Goal: Task Accomplishment & Management: Complete application form

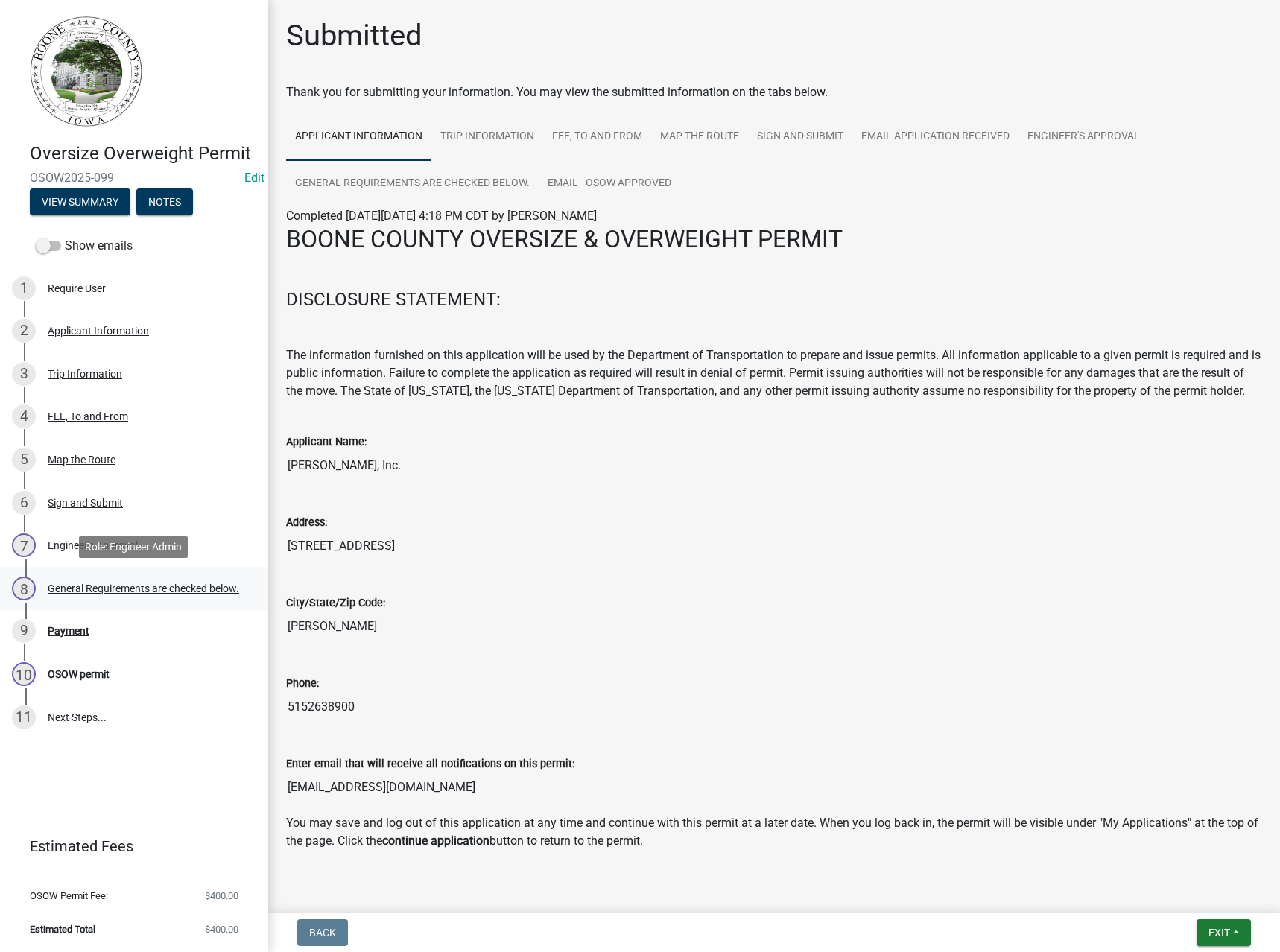
click at [97, 581] on div "8 General Requirements are checked below." at bounding box center [127, 588] width 232 height 24
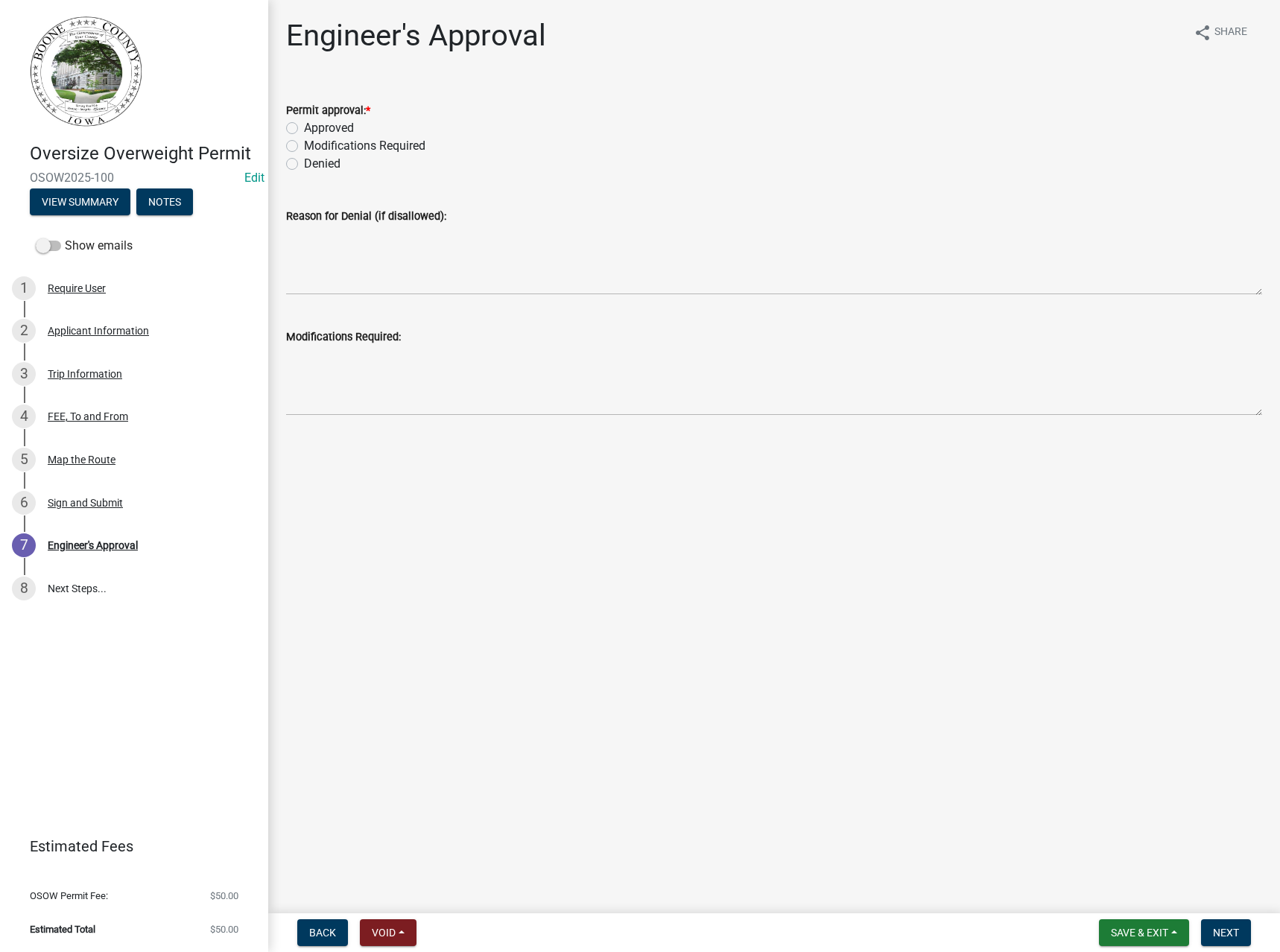
click at [352, 128] on label "Approved" at bounding box center [329, 128] width 50 height 18
click at [314, 128] on input "Approved" at bounding box center [309, 123] width 9 height 9
radio input "true"
click at [1238, 931] on span "Next" at bounding box center [1226, 932] width 26 height 12
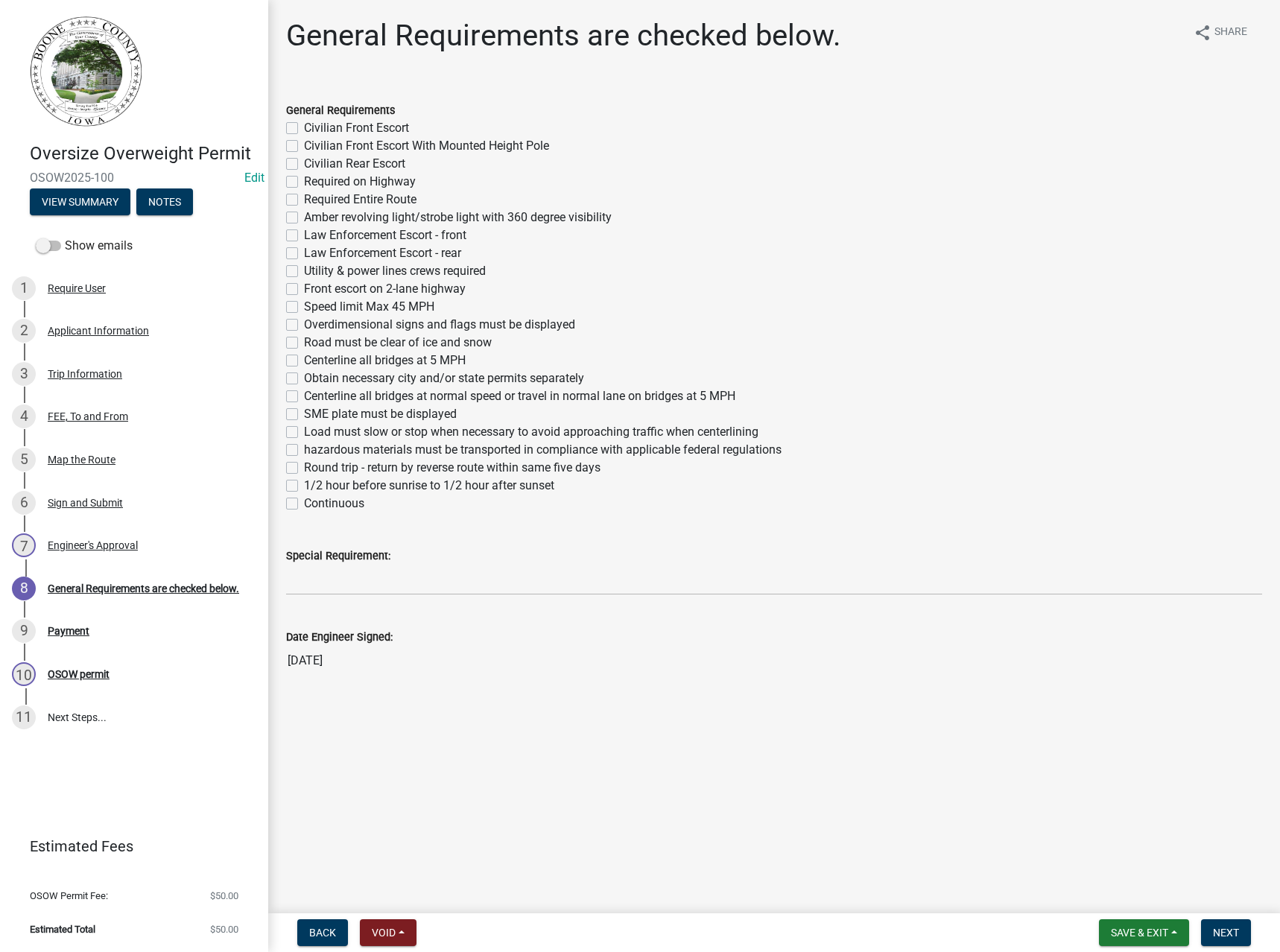
click at [344, 197] on label "Required Entire Route" at bounding box center [360, 199] width 112 height 18
click at [314, 197] on input "Required Entire Route" at bounding box center [309, 195] width 9 height 9
checkbox input "true"
checkbox input "false"
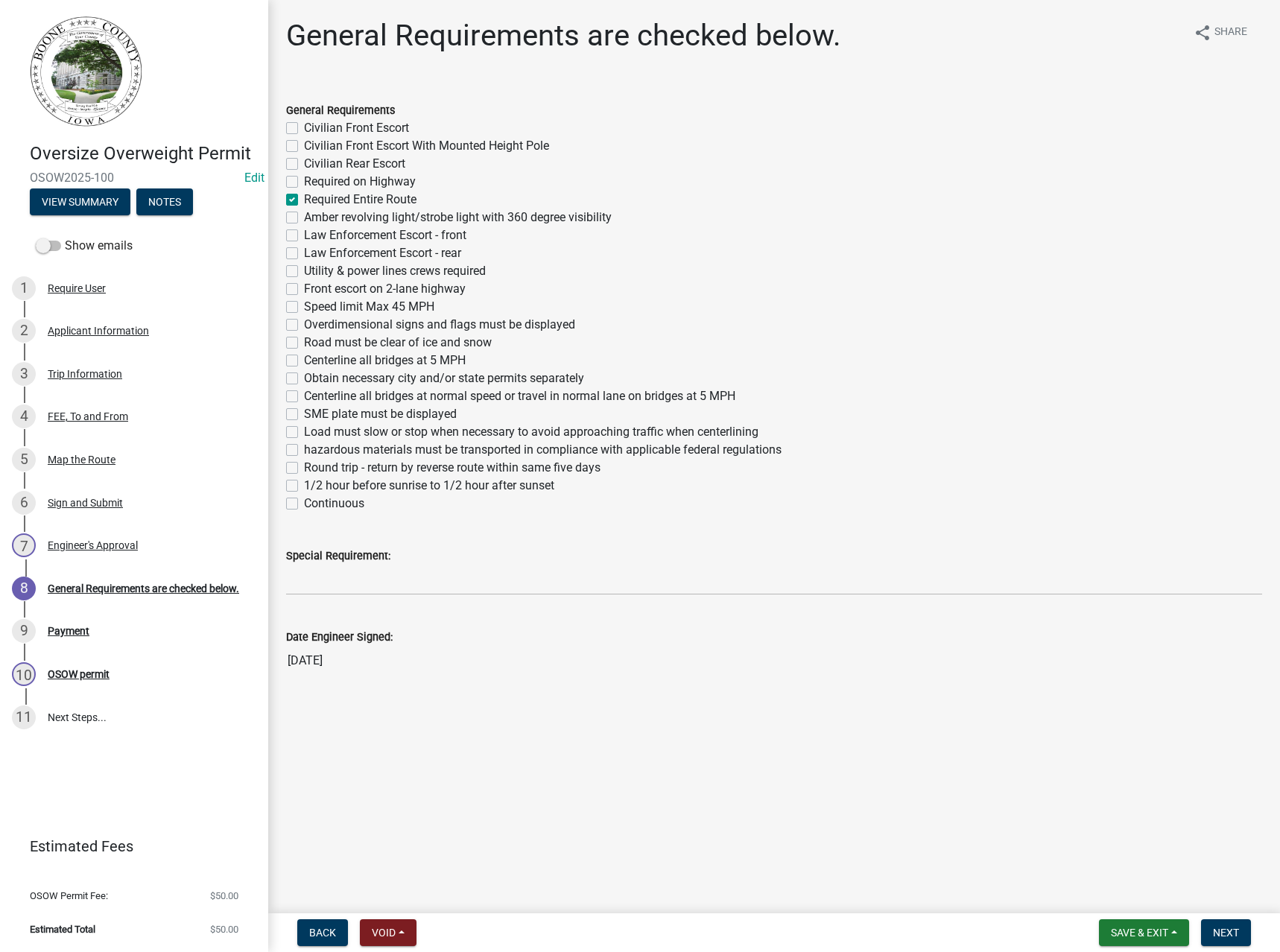
checkbox input "false"
checkbox input "true"
checkbox input "false"
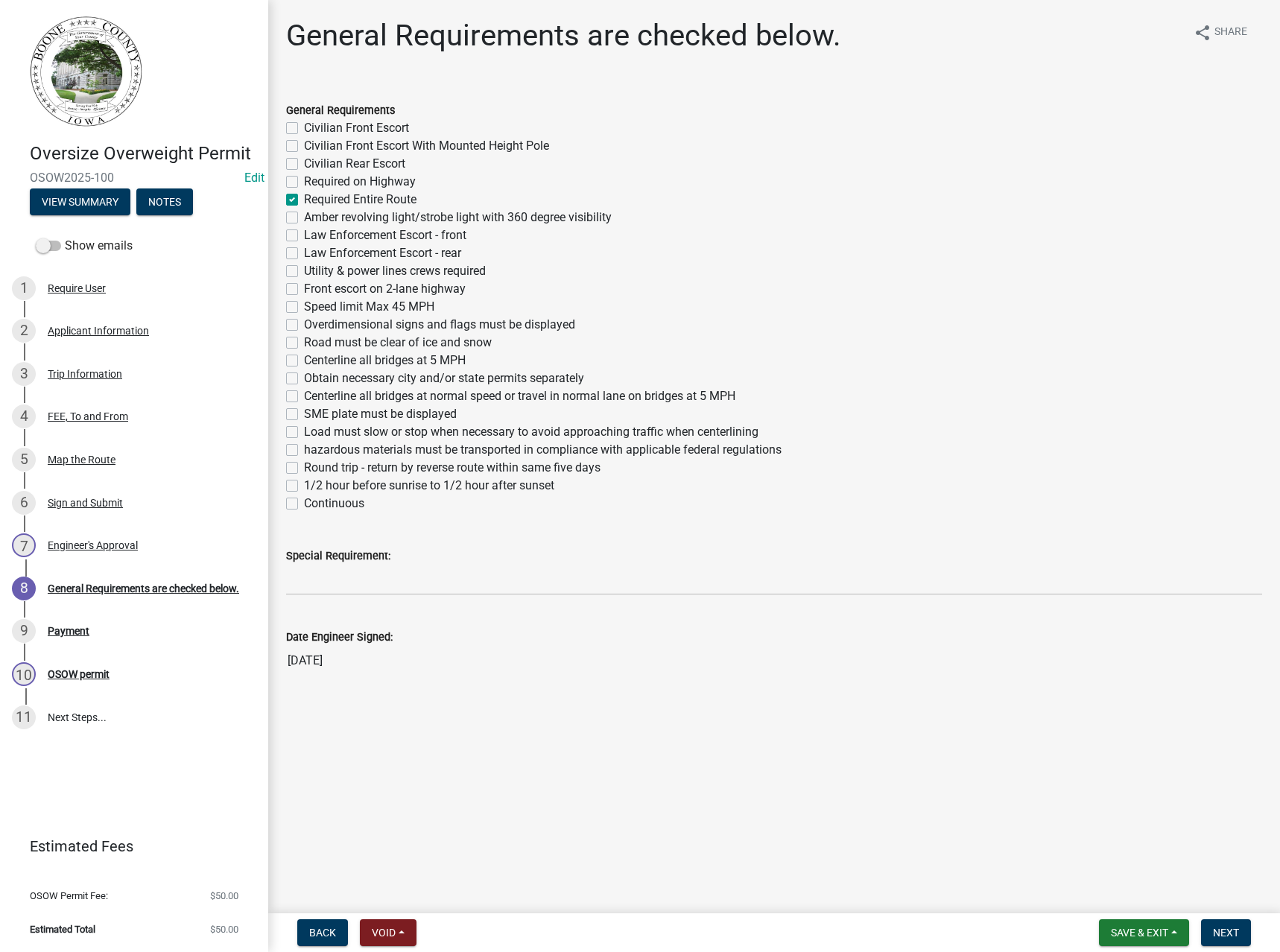
checkbox input "false"
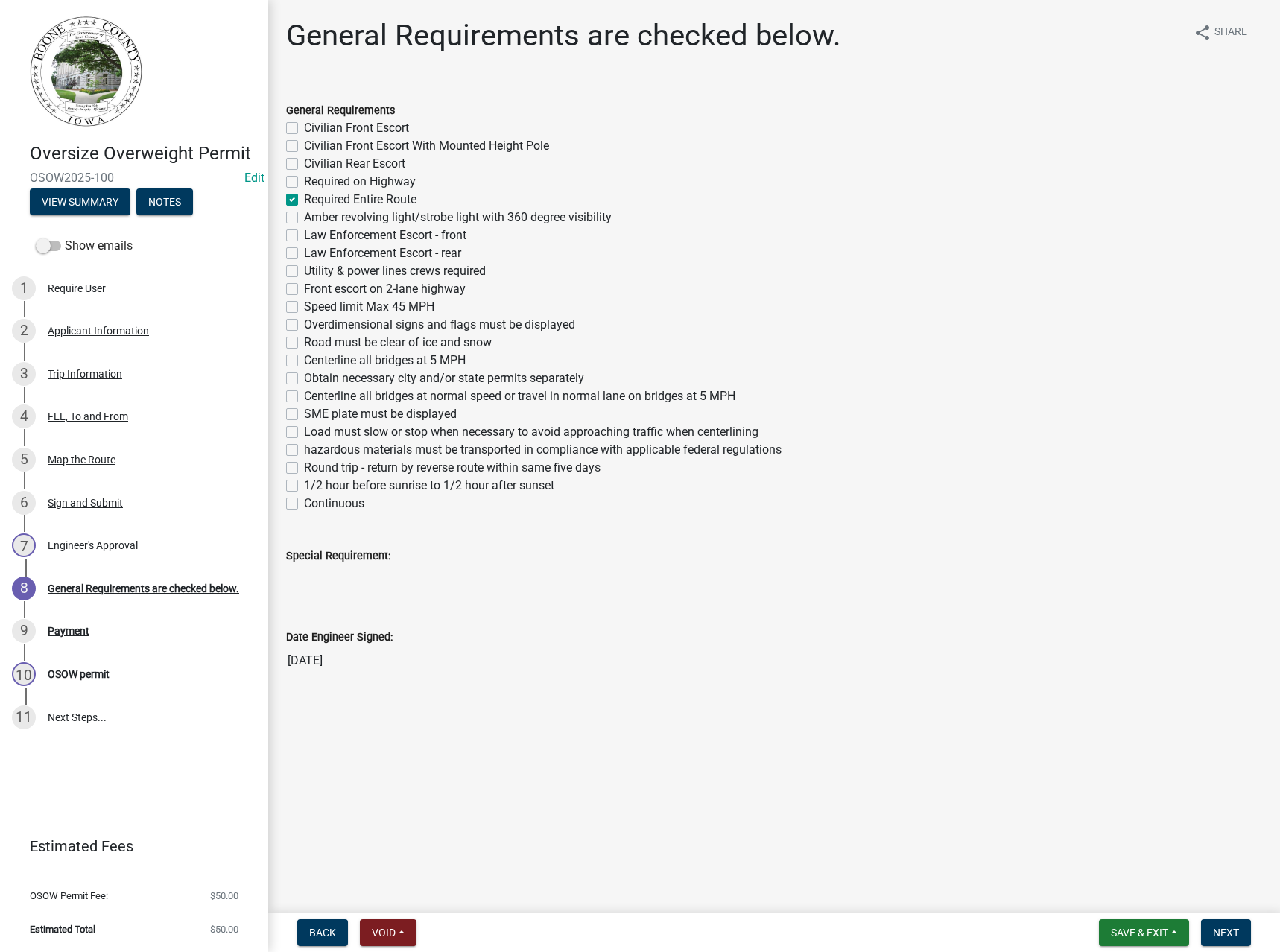
checkbox input "false"
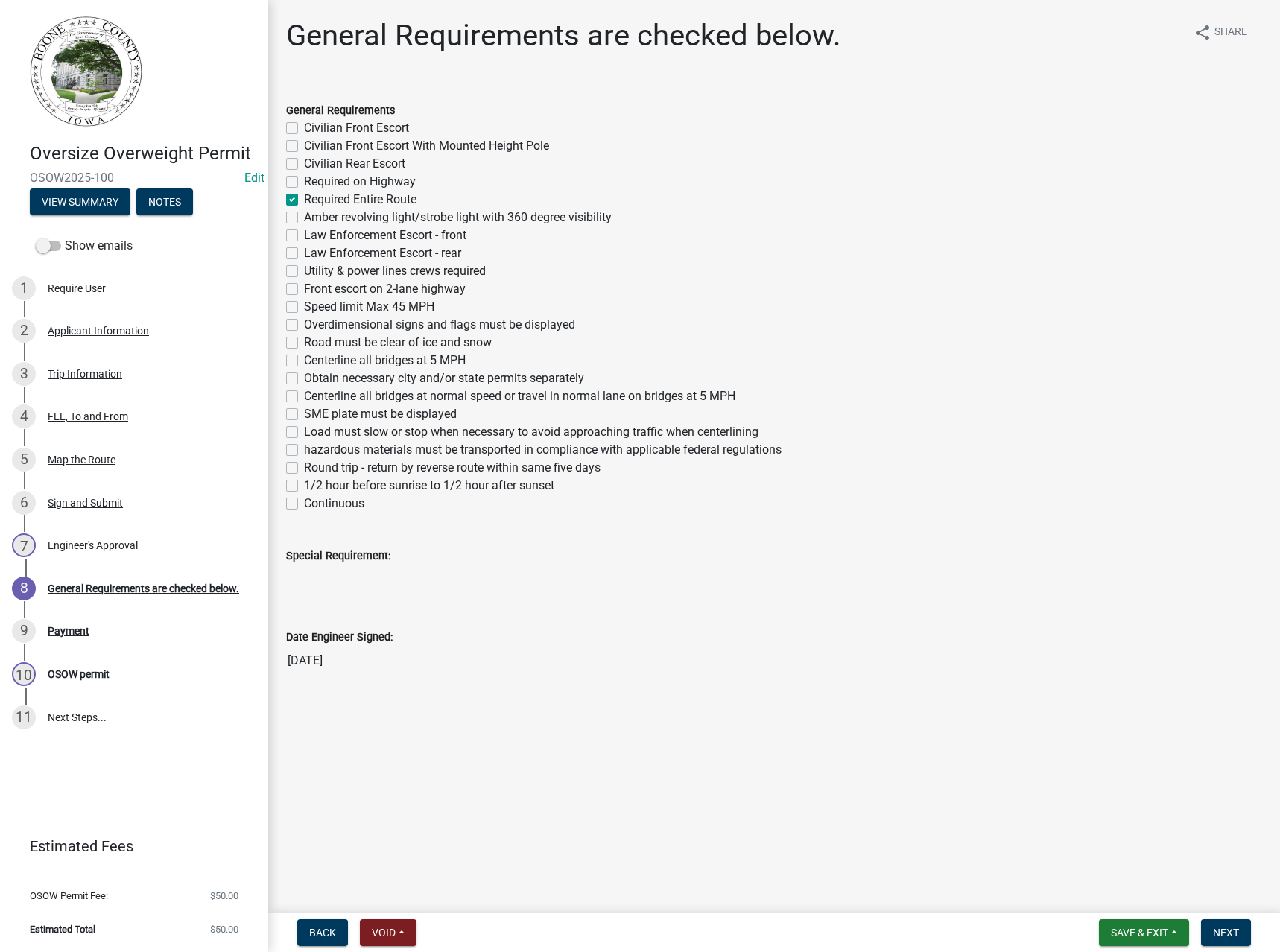
checkbox input "false"
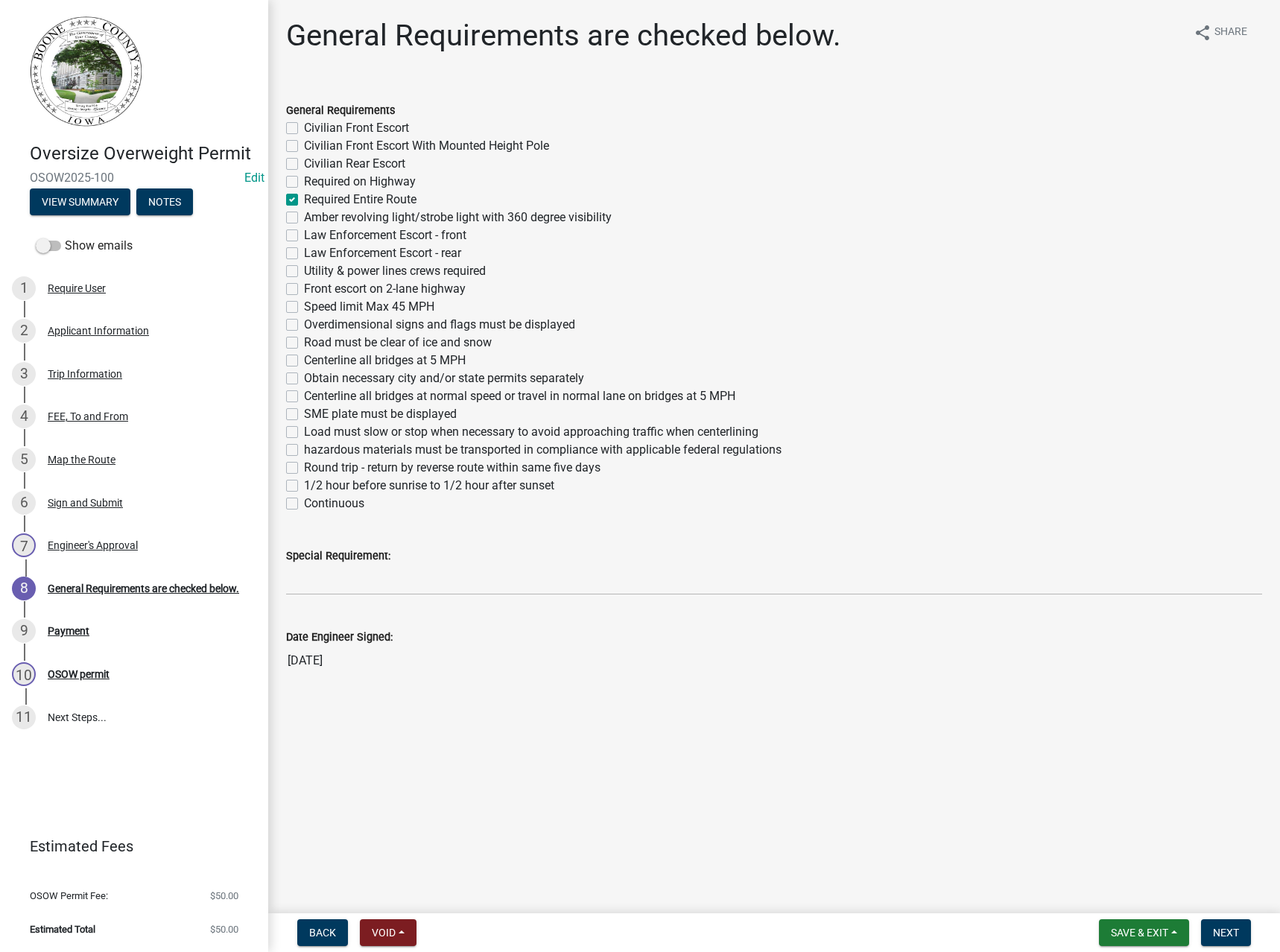
click at [348, 410] on label "SME plate must be displayed" at bounding box center [381, 414] width 153 height 18
click at [314, 410] on input "SME plate must be displayed" at bounding box center [309, 410] width 9 height 9
checkbox input "true"
checkbox input "false"
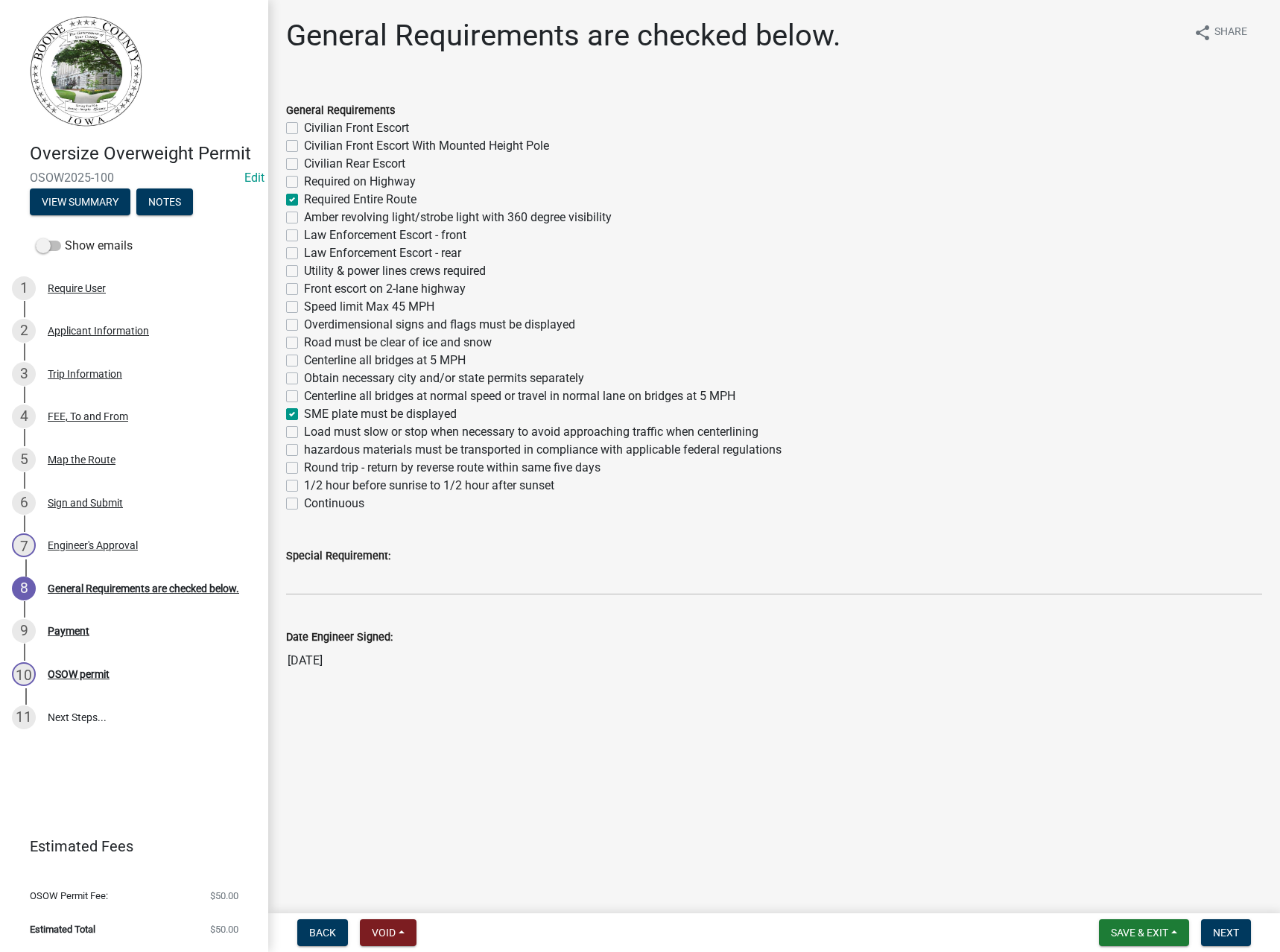
checkbox input "false"
checkbox input "true"
checkbox input "false"
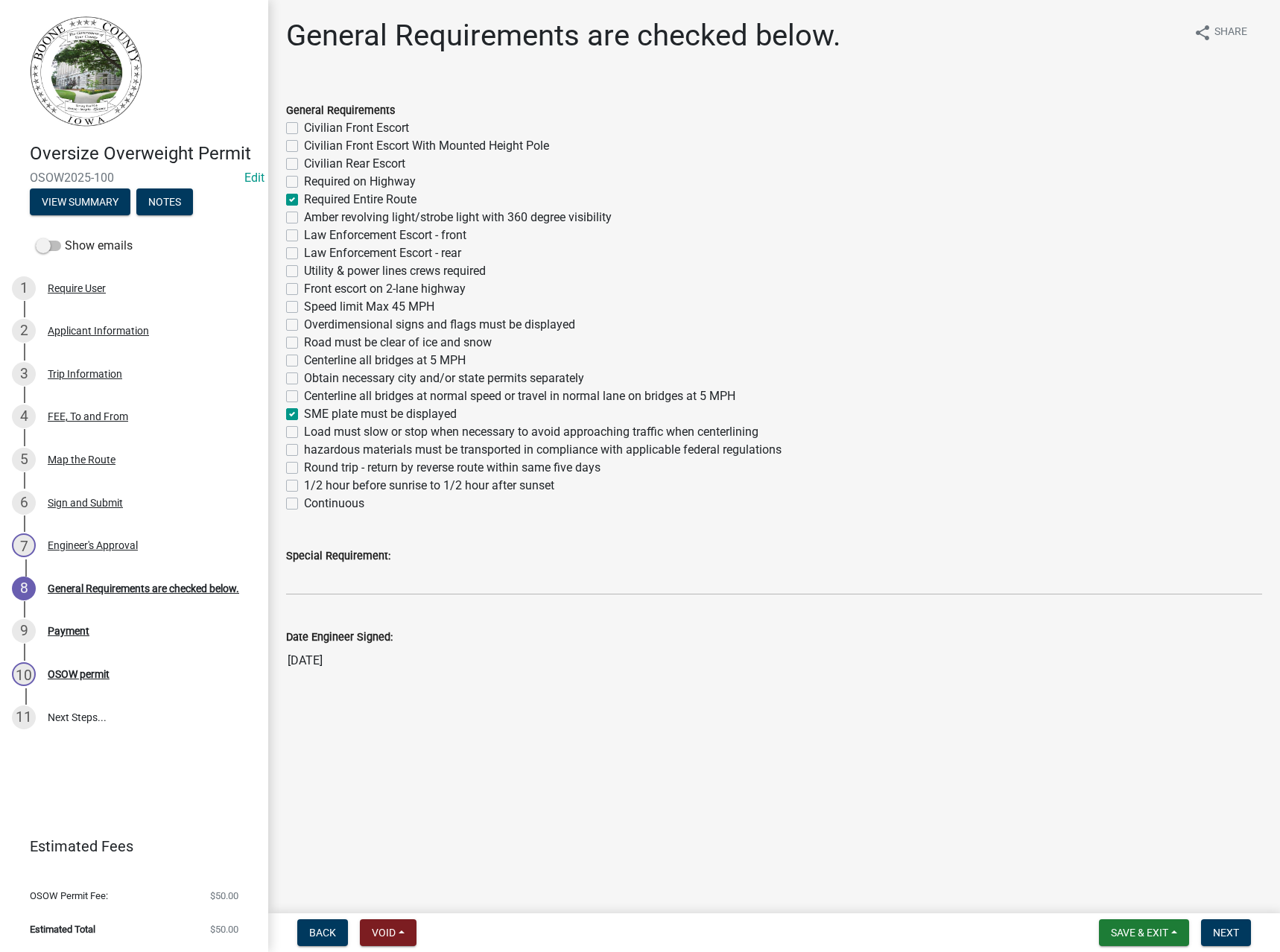
checkbox input "false"
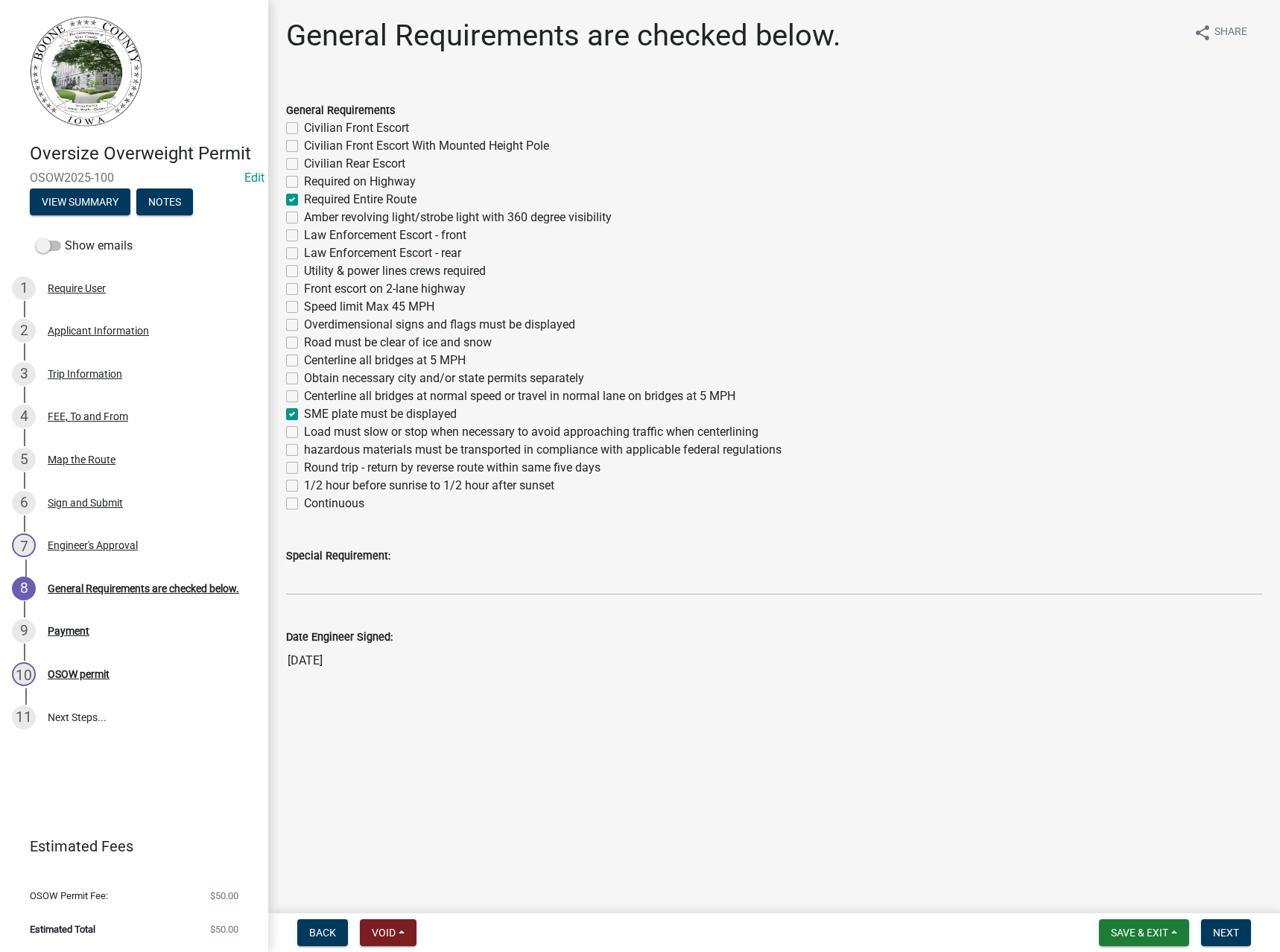
checkbox input "false"
checkbox input "true"
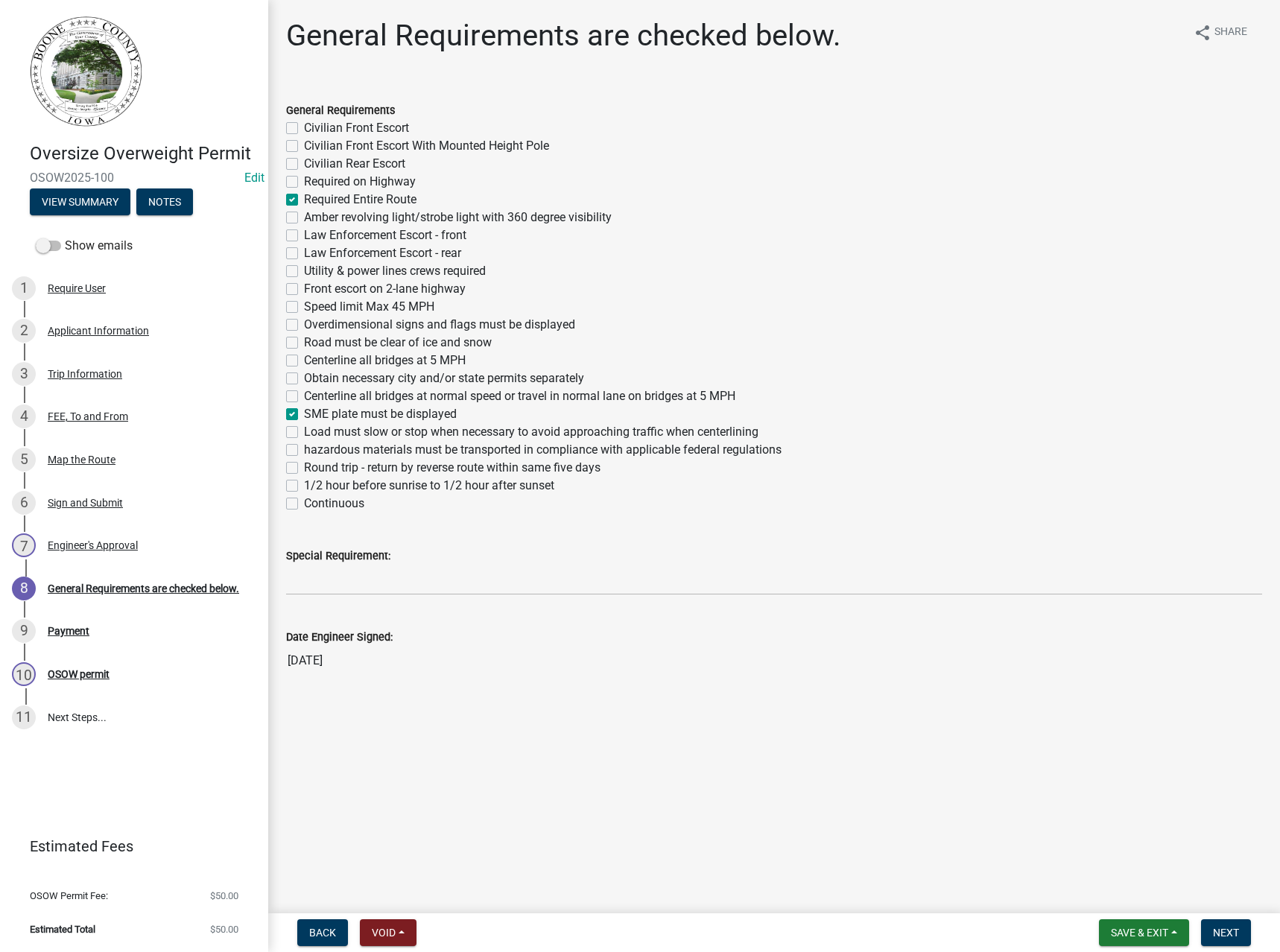
checkbox input "false"
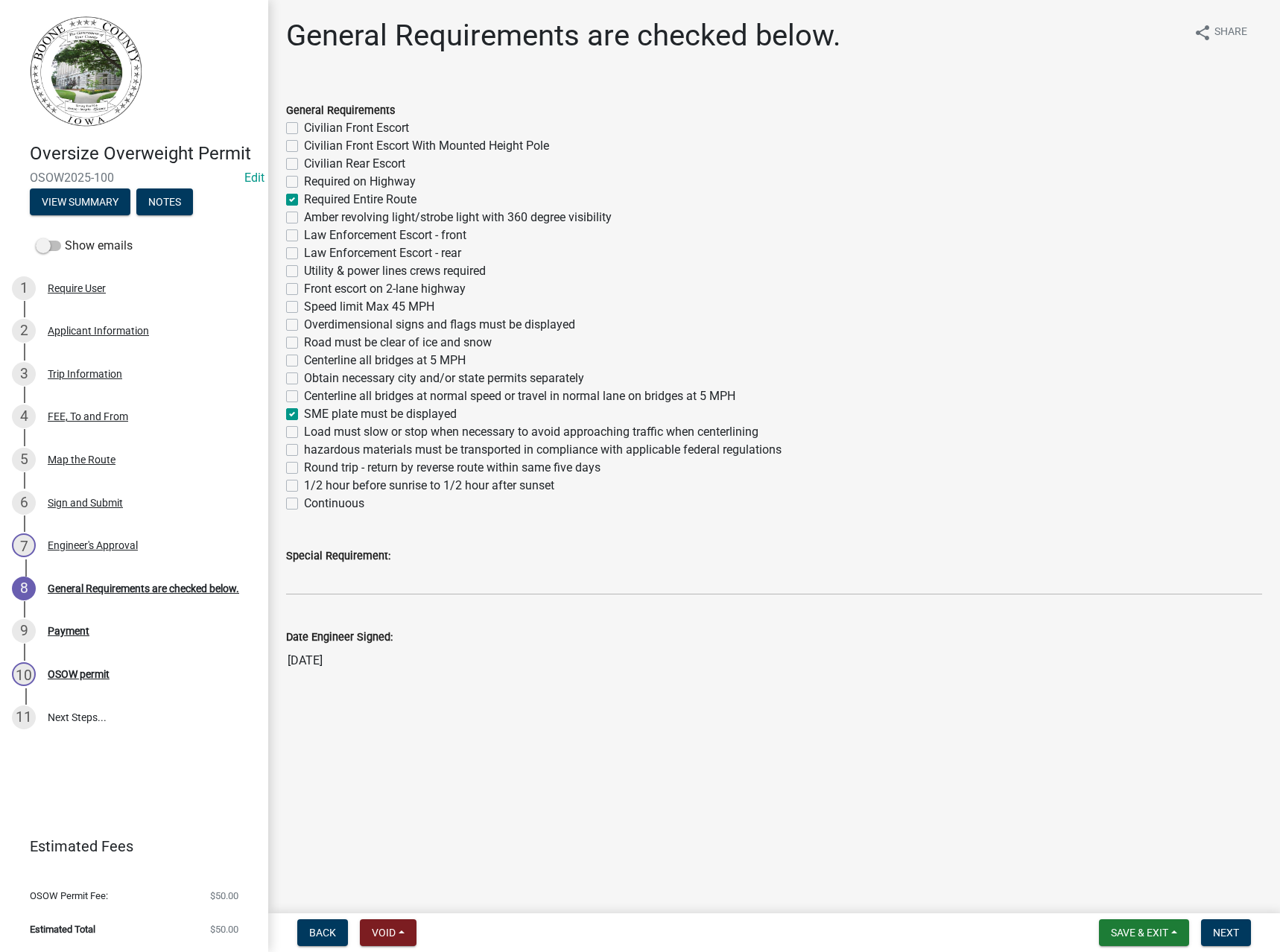
click at [354, 323] on label "Overdimensional signs and flags must be displayed" at bounding box center [439, 325] width 271 height 18
click at [314, 323] on input "Overdimensional signs and flags must be displayed" at bounding box center [309, 320] width 9 height 9
checkbox input "true"
checkbox input "false"
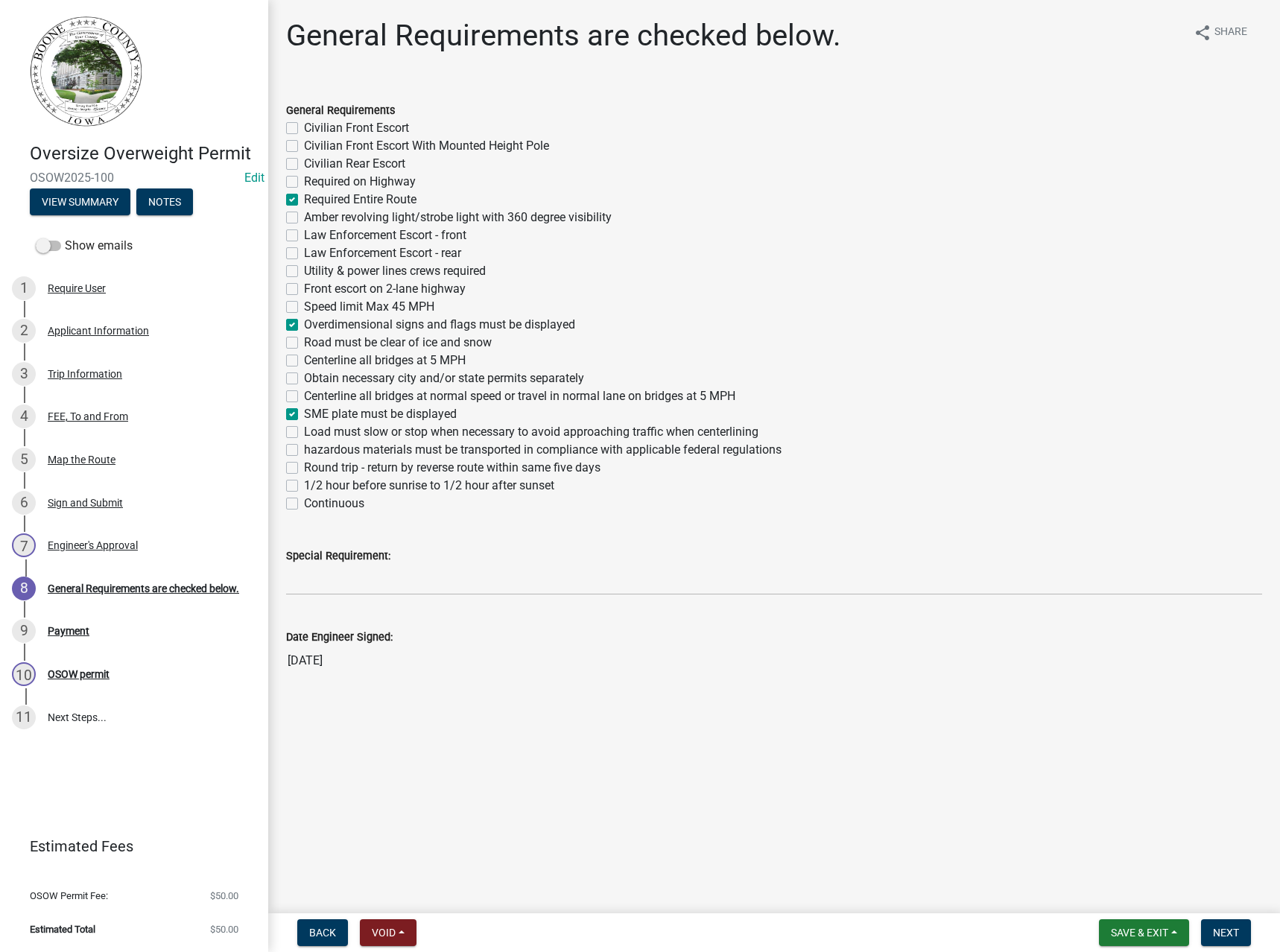
checkbox input "false"
checkbox input "true"
checkbox input "false"
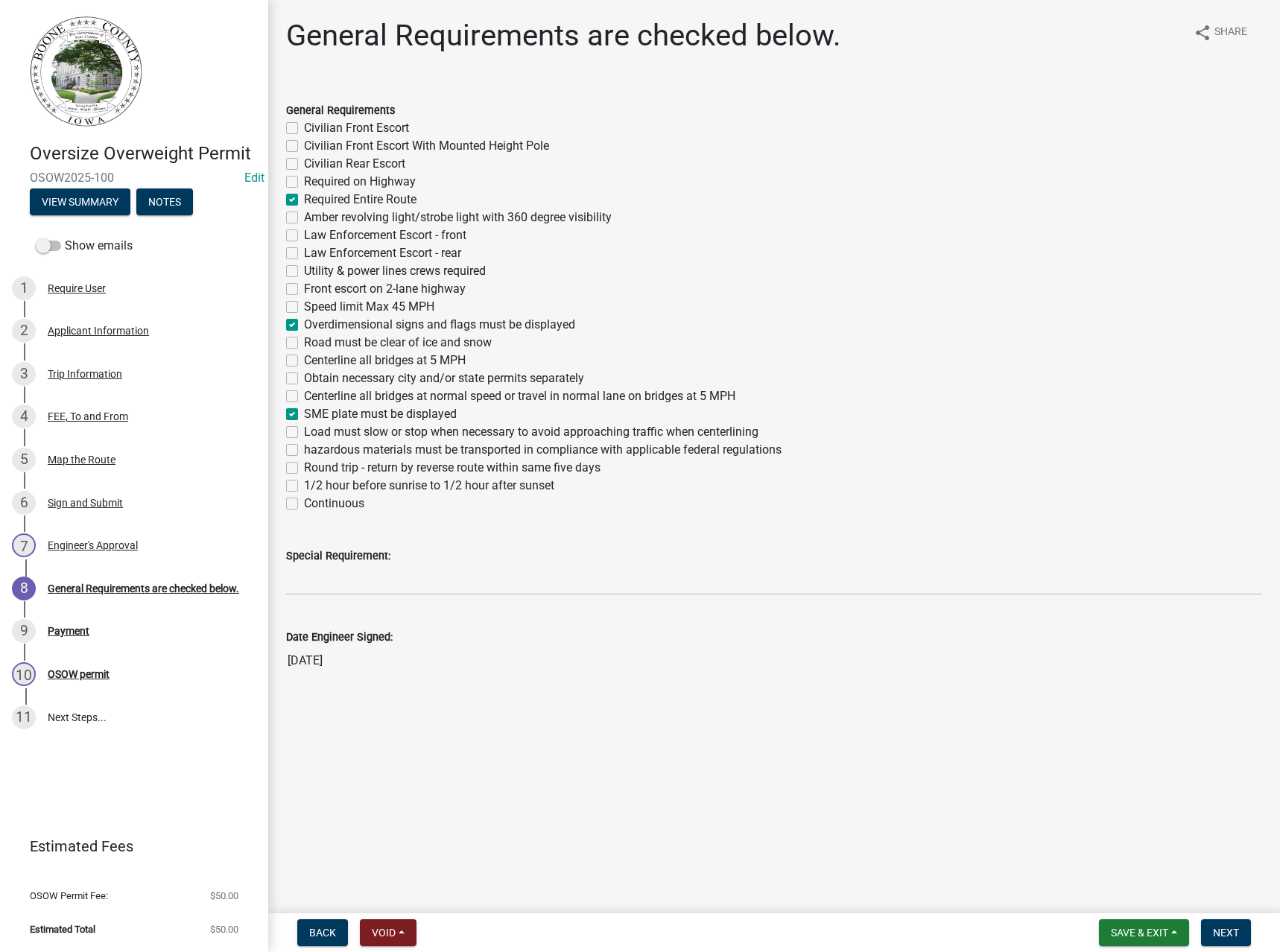
checkbox input "false"
checkbox input "true"
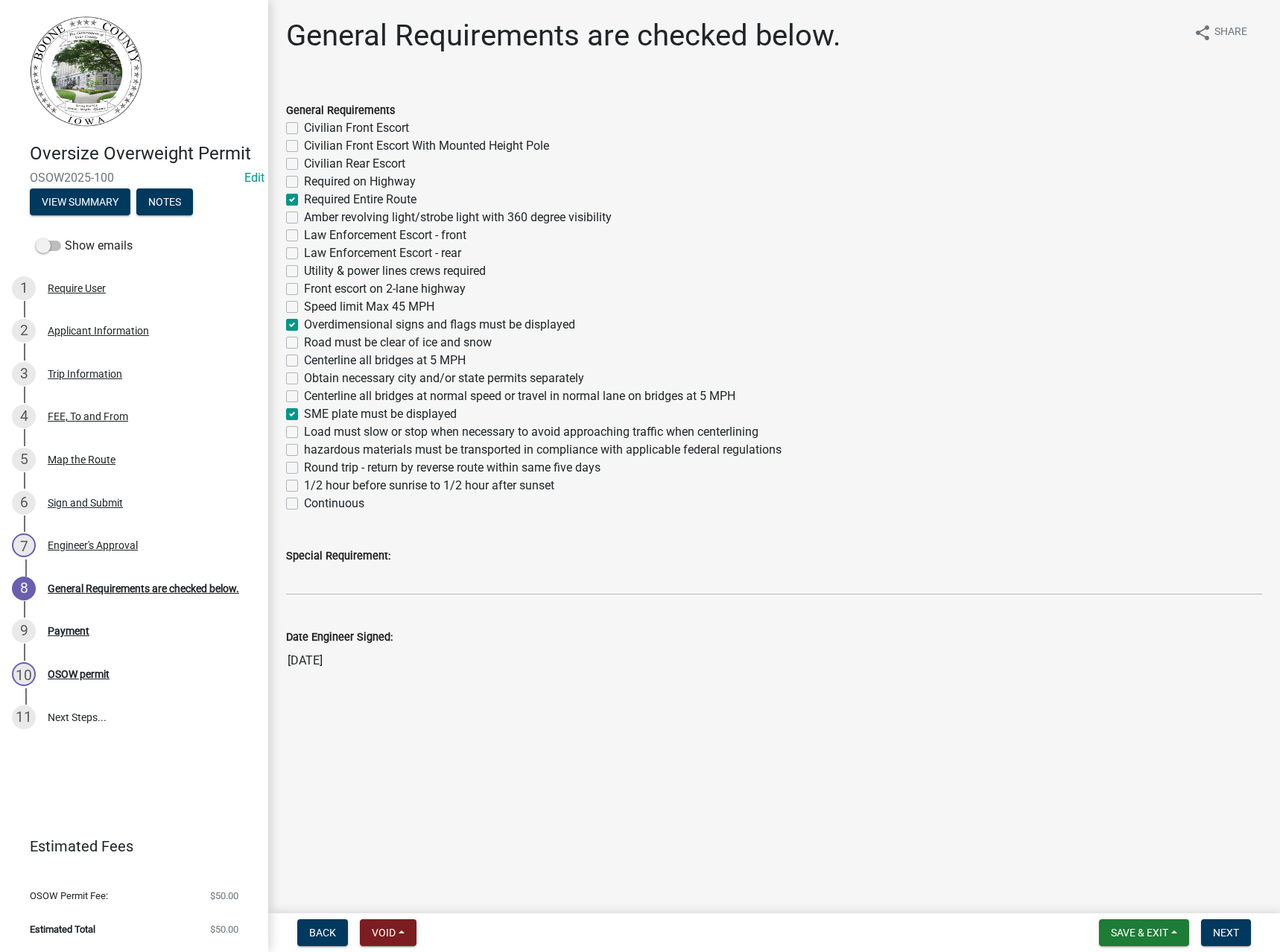
checkbox input "false"
checkbox input "true"
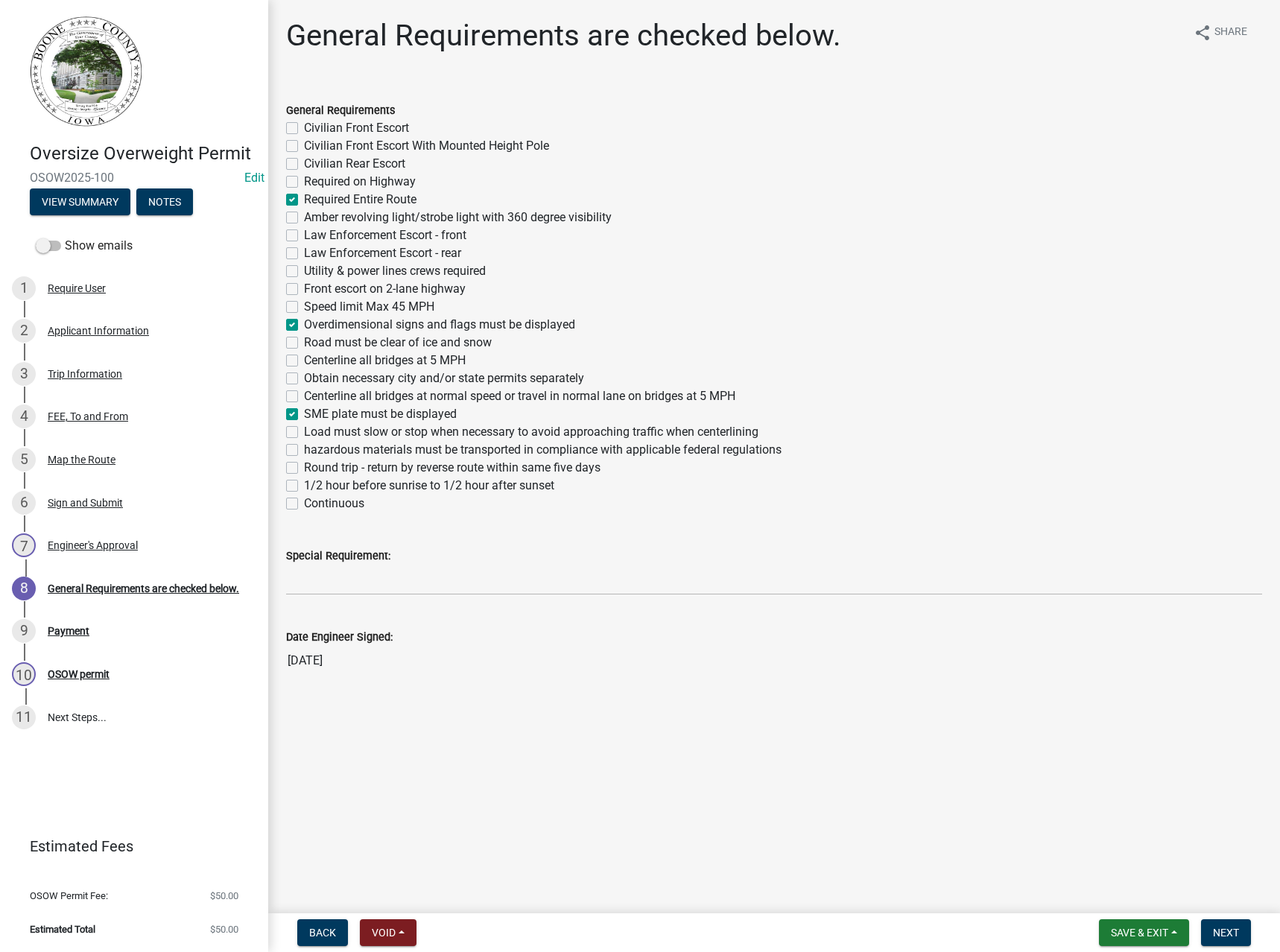
checkbox input "false"
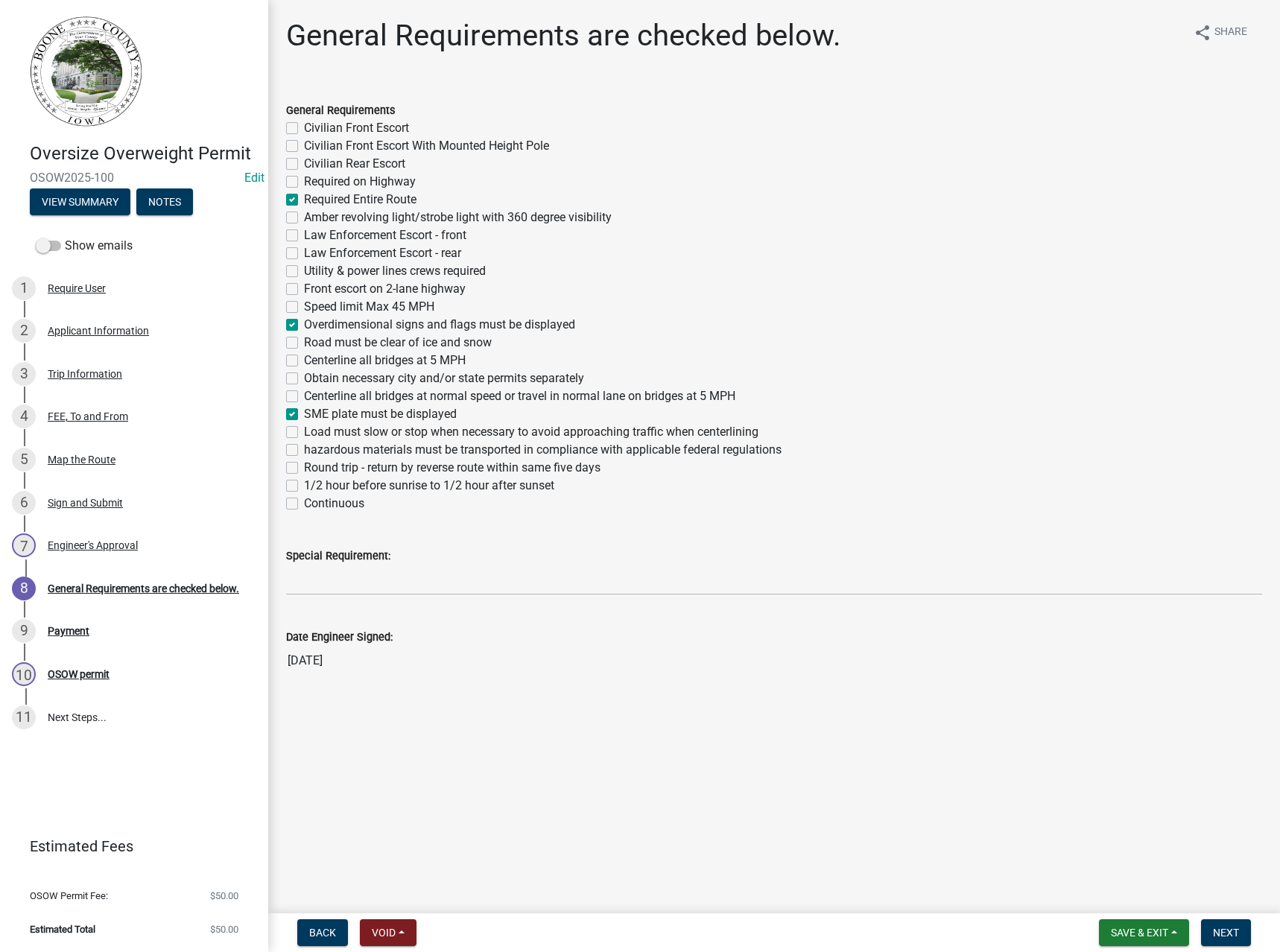
click at [351, 215] on label "Amber revolving light/strobe light with 360 degree visibility" at bounding box center [458, 217] width 308 height 18
click at [314, 215] on input "Amber revolving light/strobe light with 360 degree visibility" at bounding box center [309, 212] width 9 height 9
checkbox input "true"
checkbox input "false"
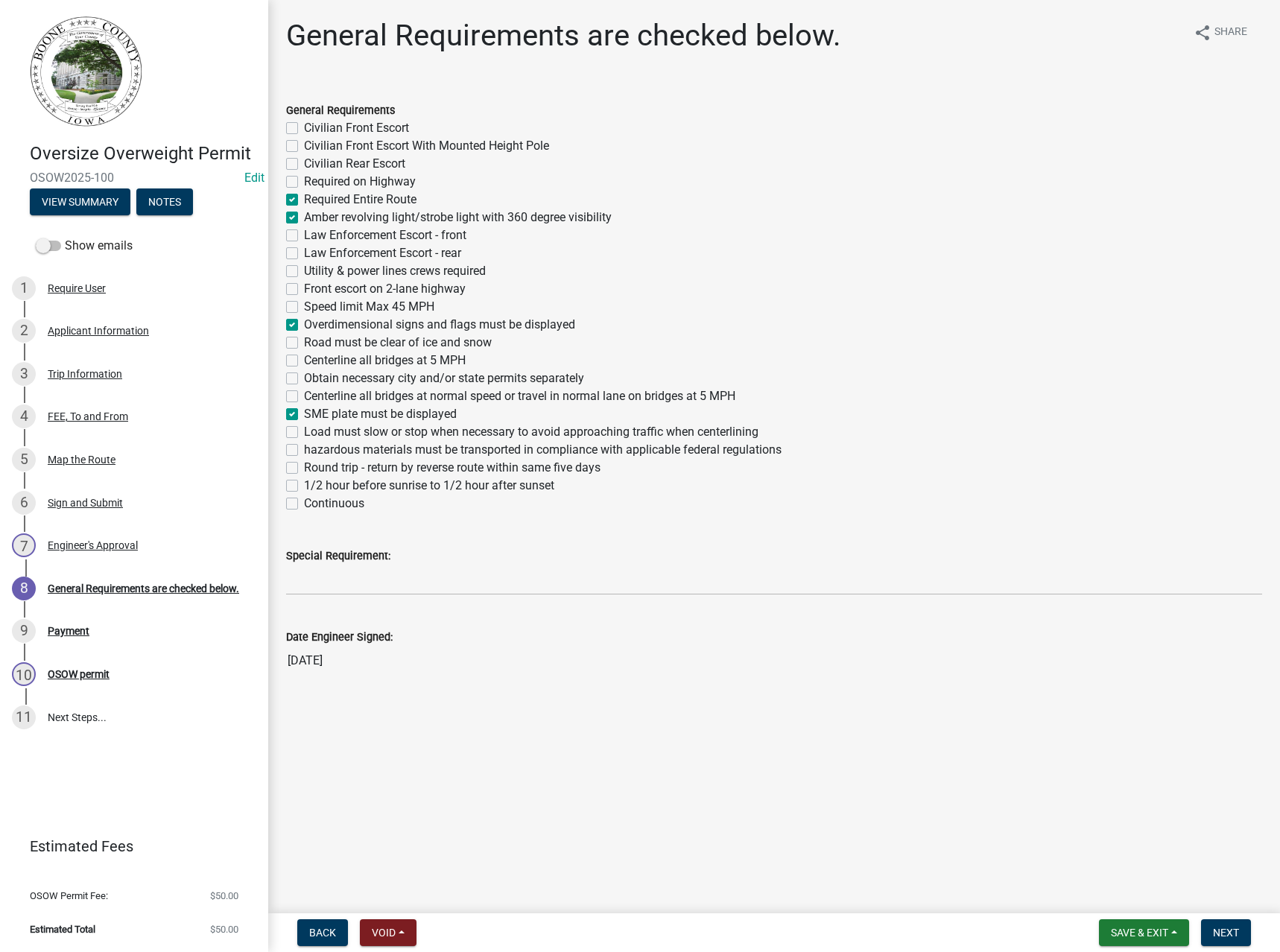
checkbox input "false"
checkbox input "true"
checkbox input "false"
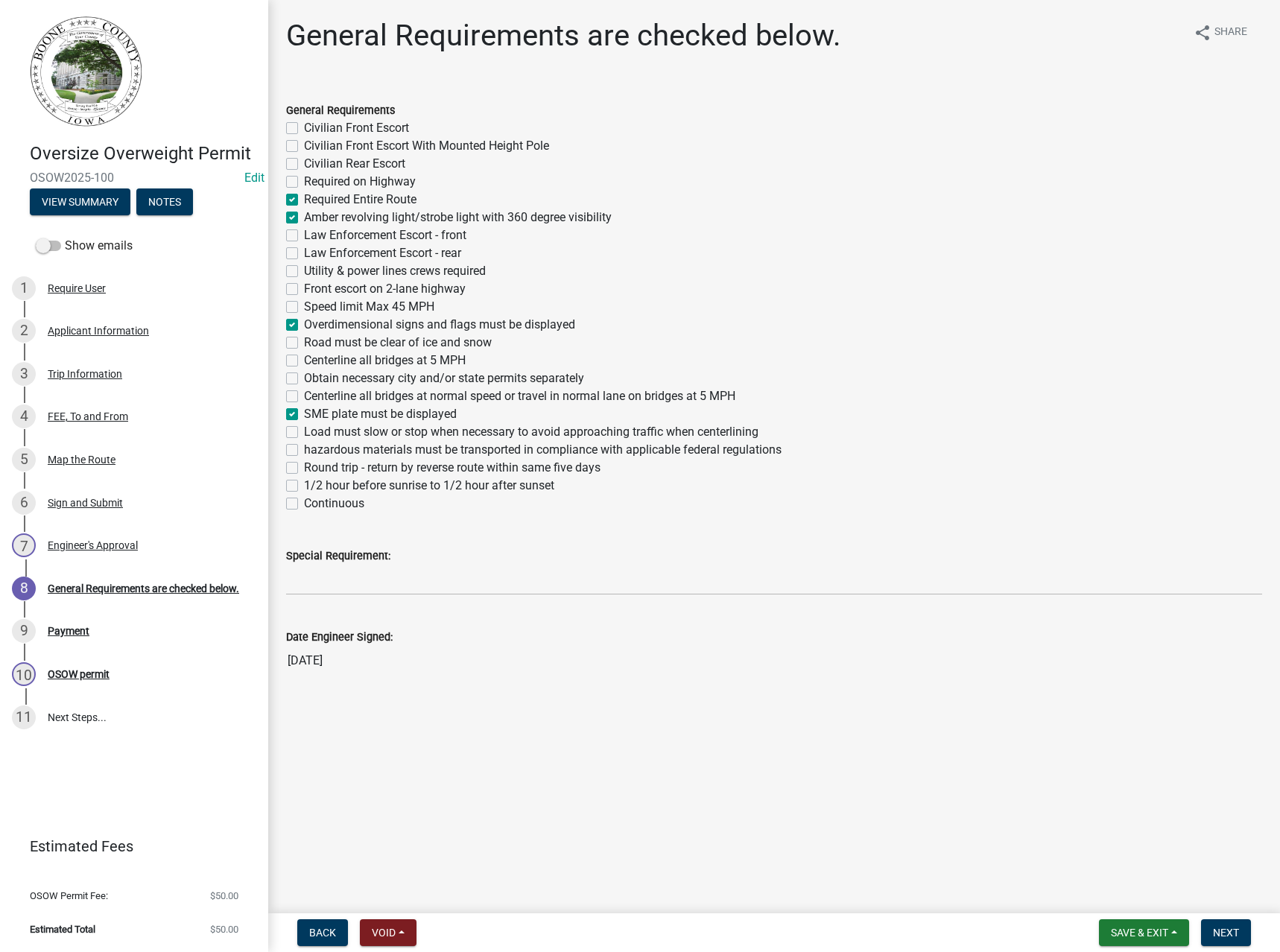
checkbox input "false"
checkbox input "true"
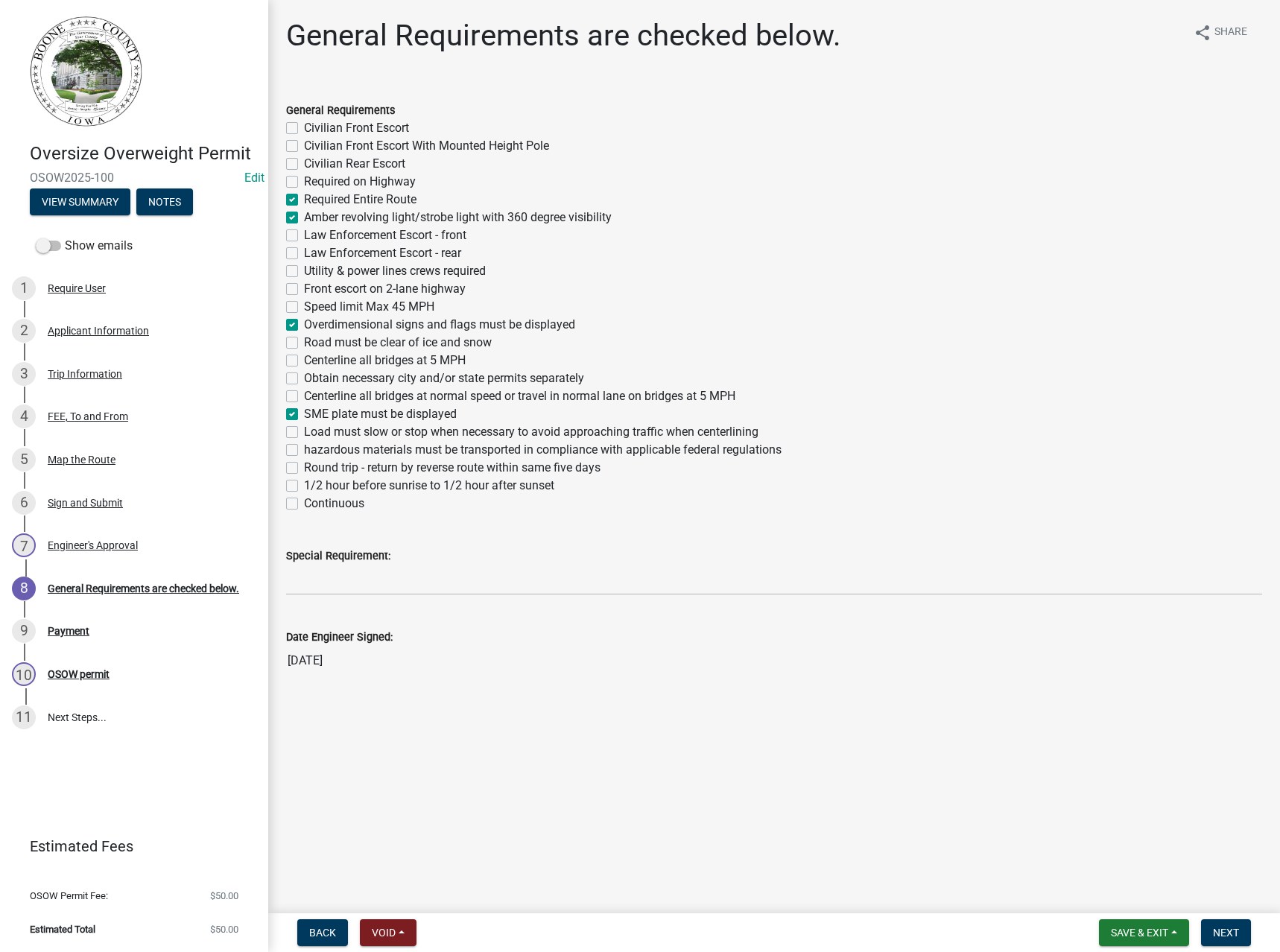
checkbox input "false"
checkbox input "true"
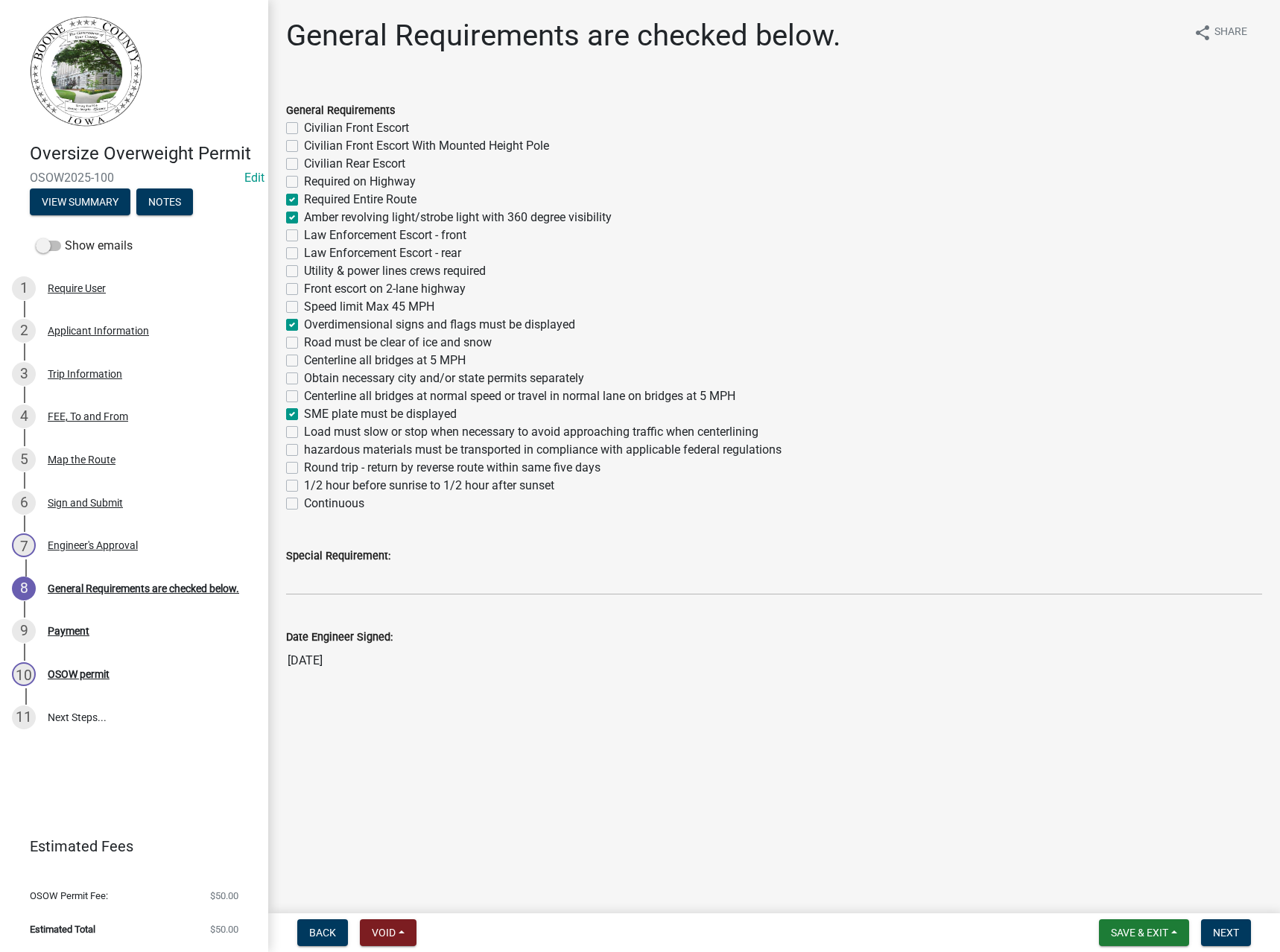
checkbox input "false"
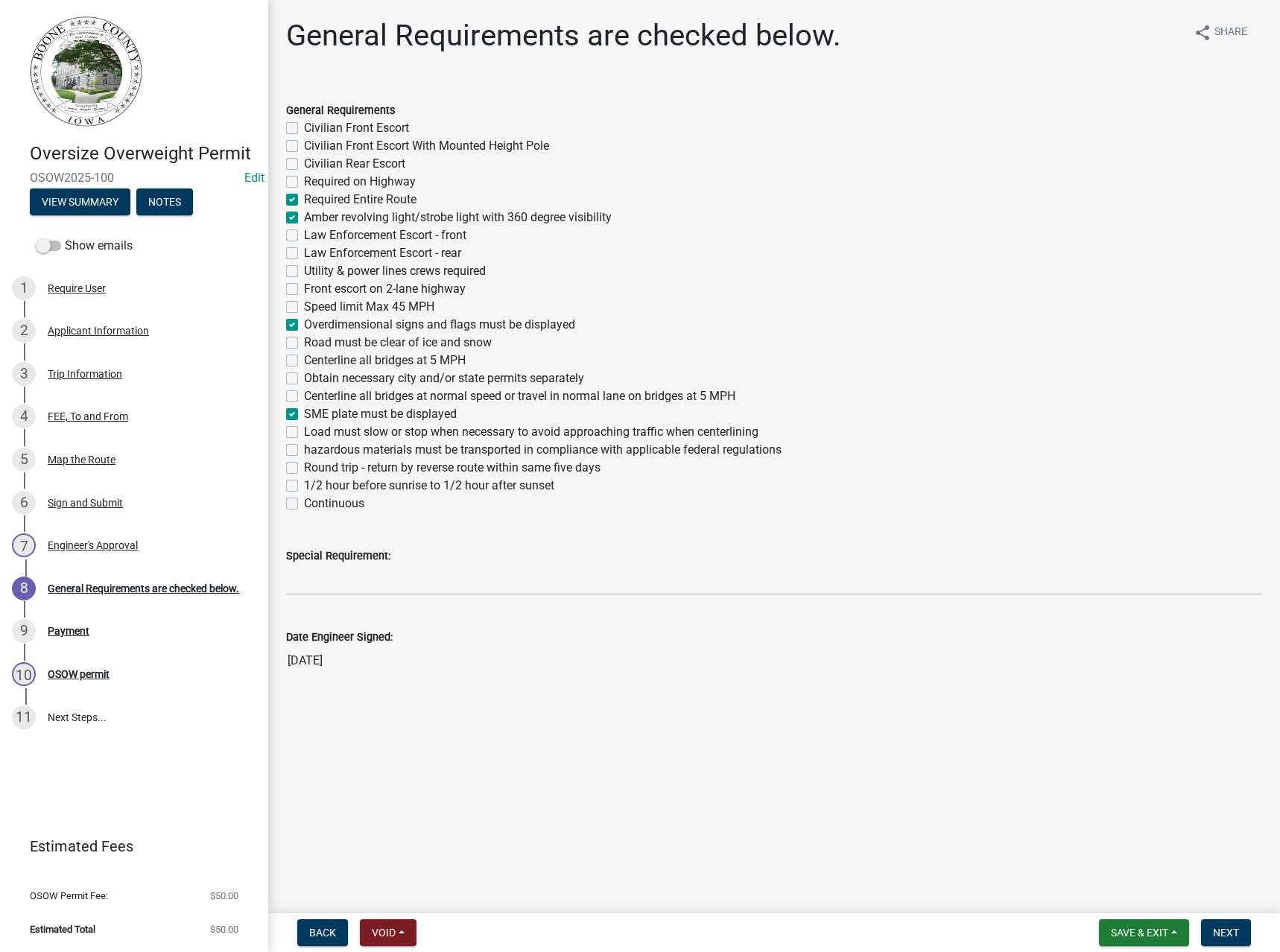
click at [343, 148] on label "Civilian Front Escort With Mounted Height Pole" at bounding box center [427, 145] width 245 height 18
click at [314, 147] on input "Civilian Front Escort With Mounted Height Pole" at bounding box center [309, 141] width 9 height 9
checkbox input "true"
checkbox input "false"
checkbox input "true"
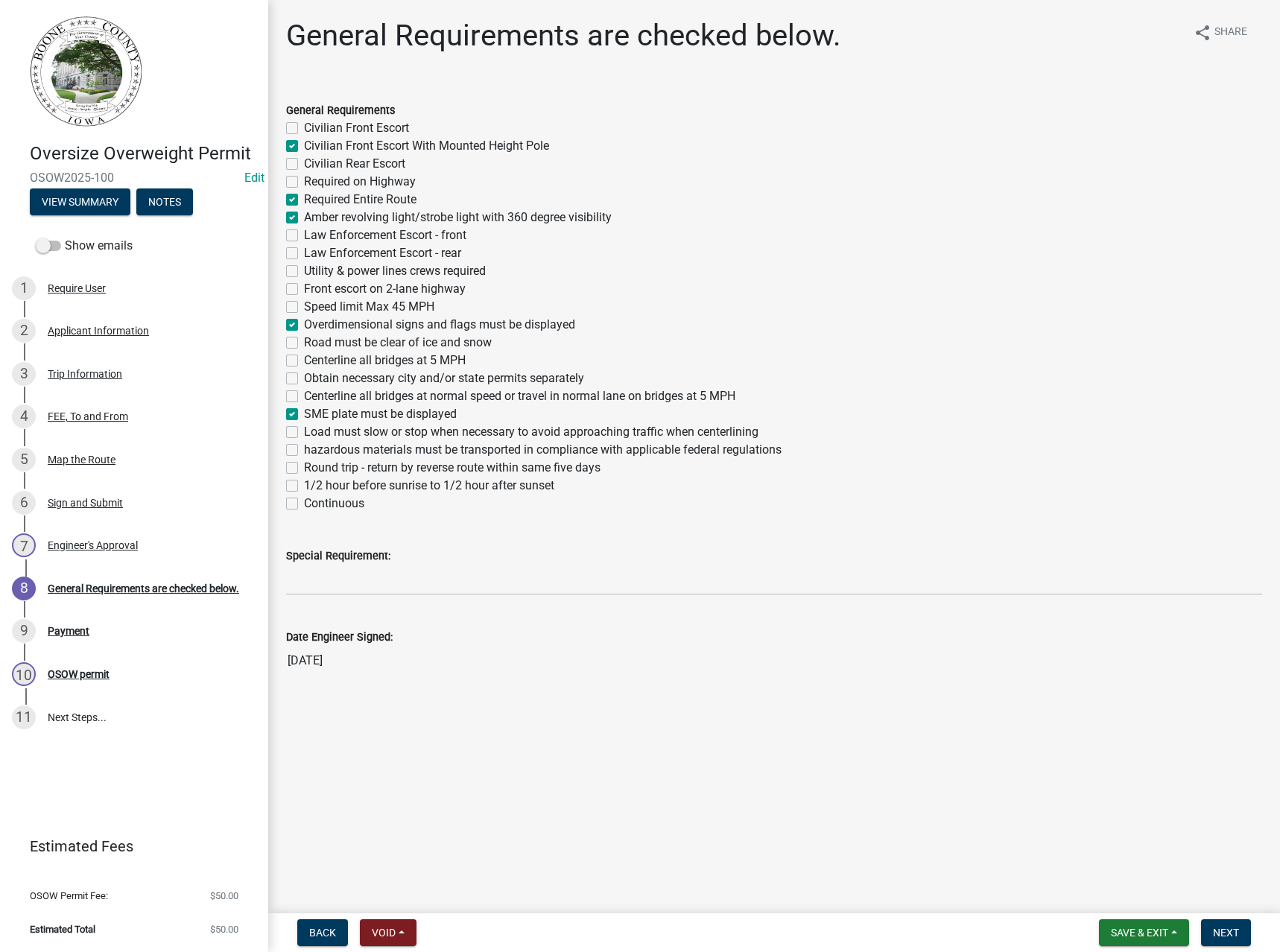
checkbox input "false"
checkbox input "true"
checkbox input "false"
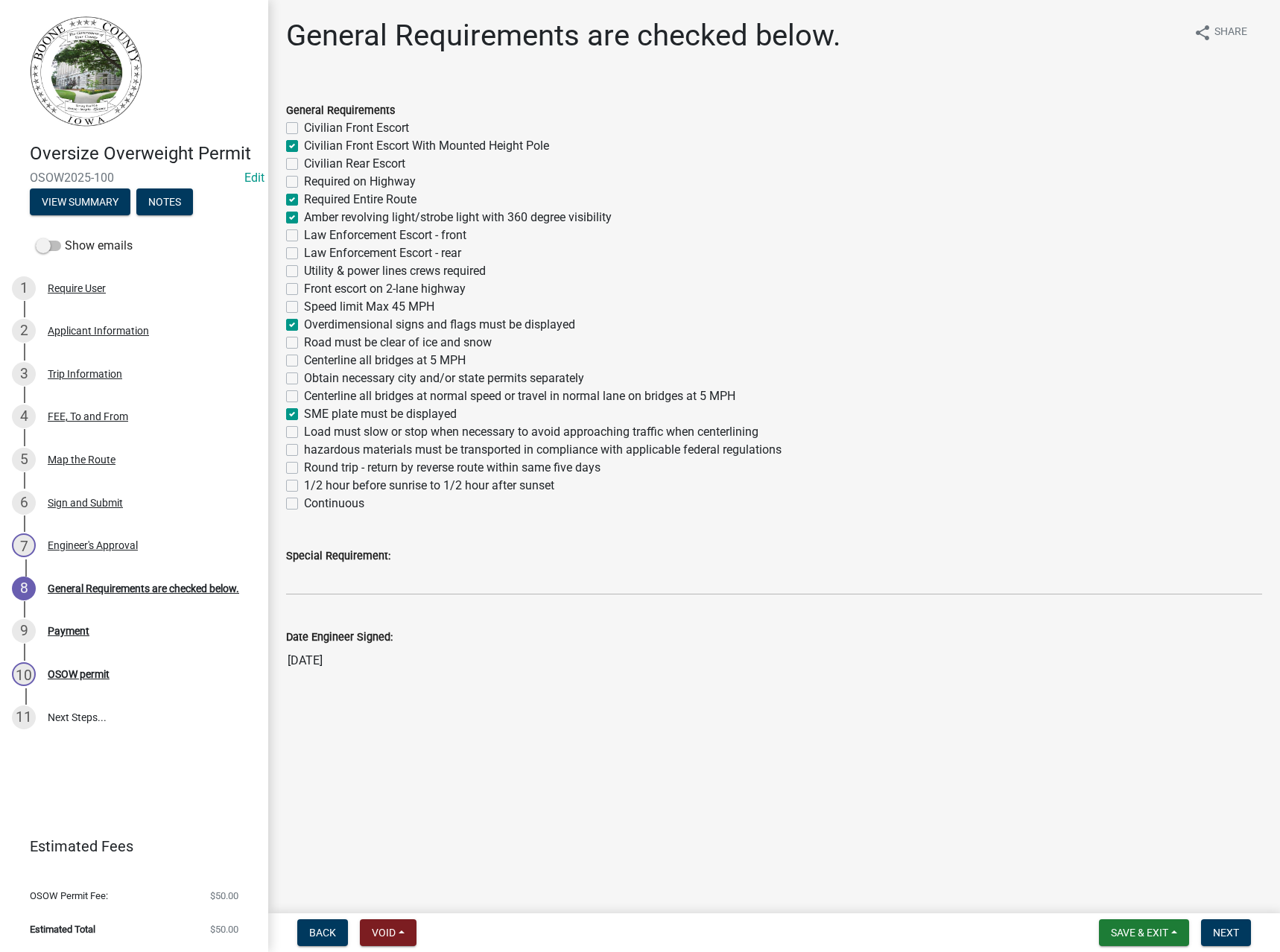
checkbox input "false"
checkbox input "true"
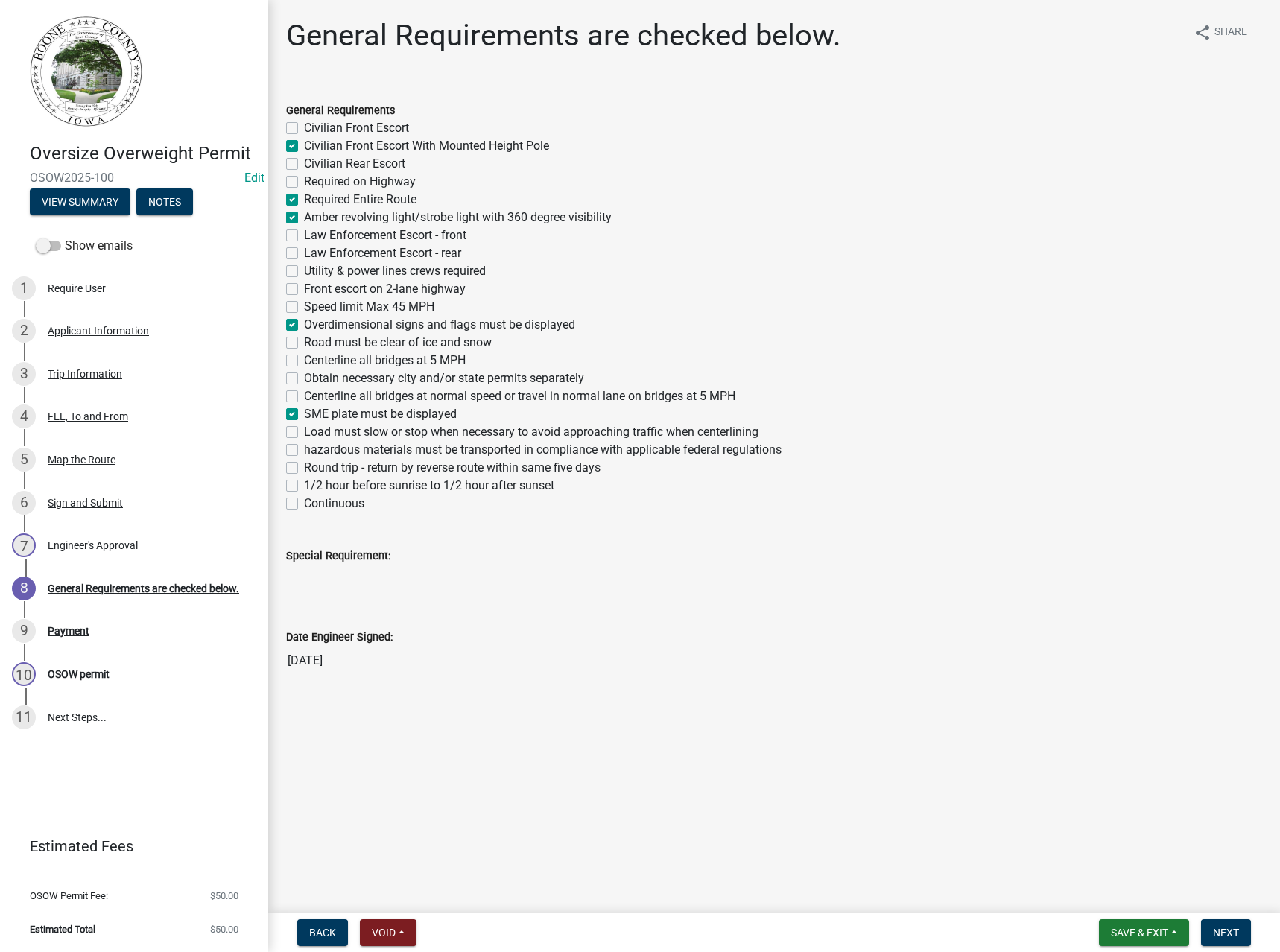
checkbox input "false"
checkbox input "true"
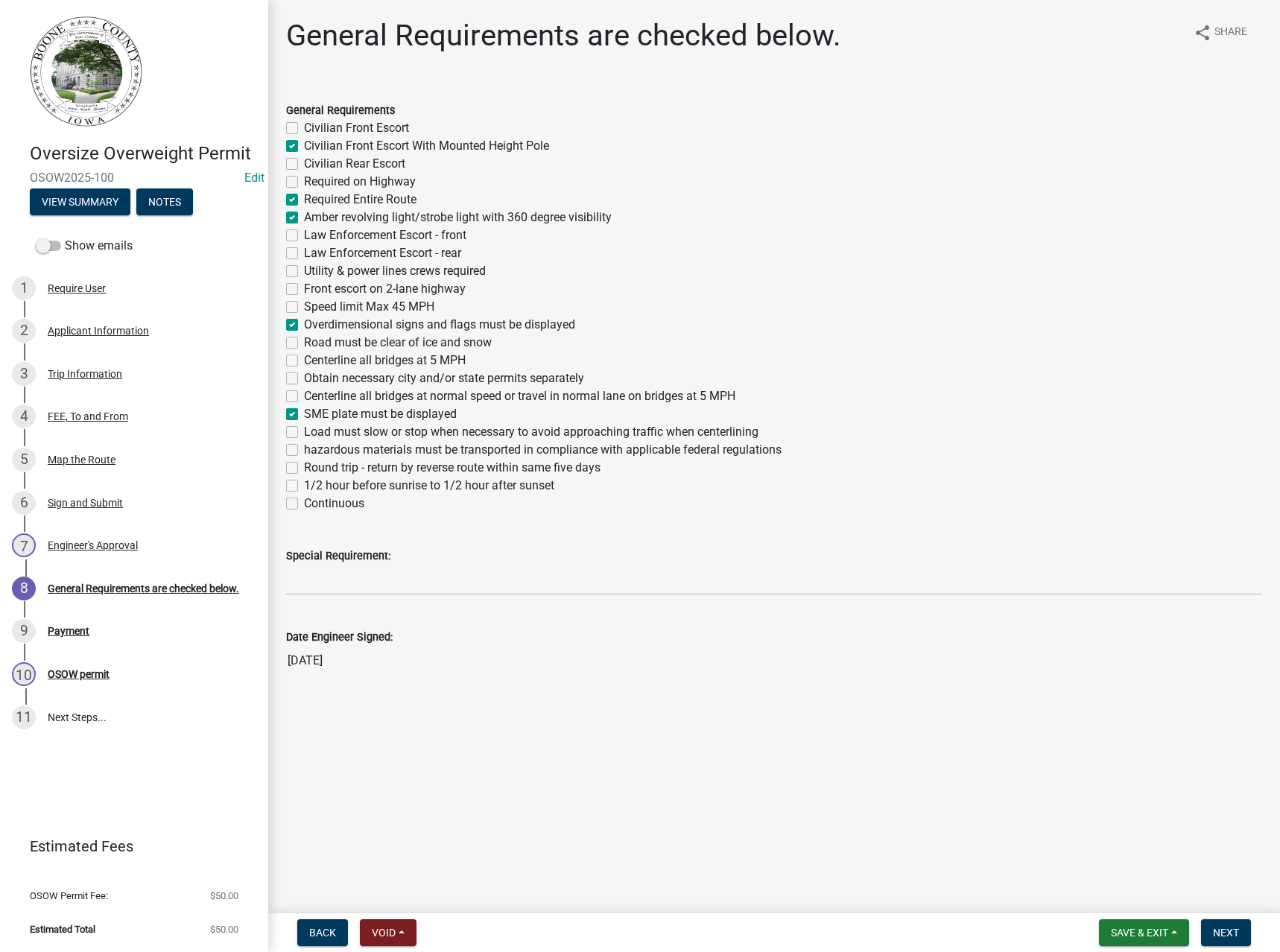
checkbox input "false"
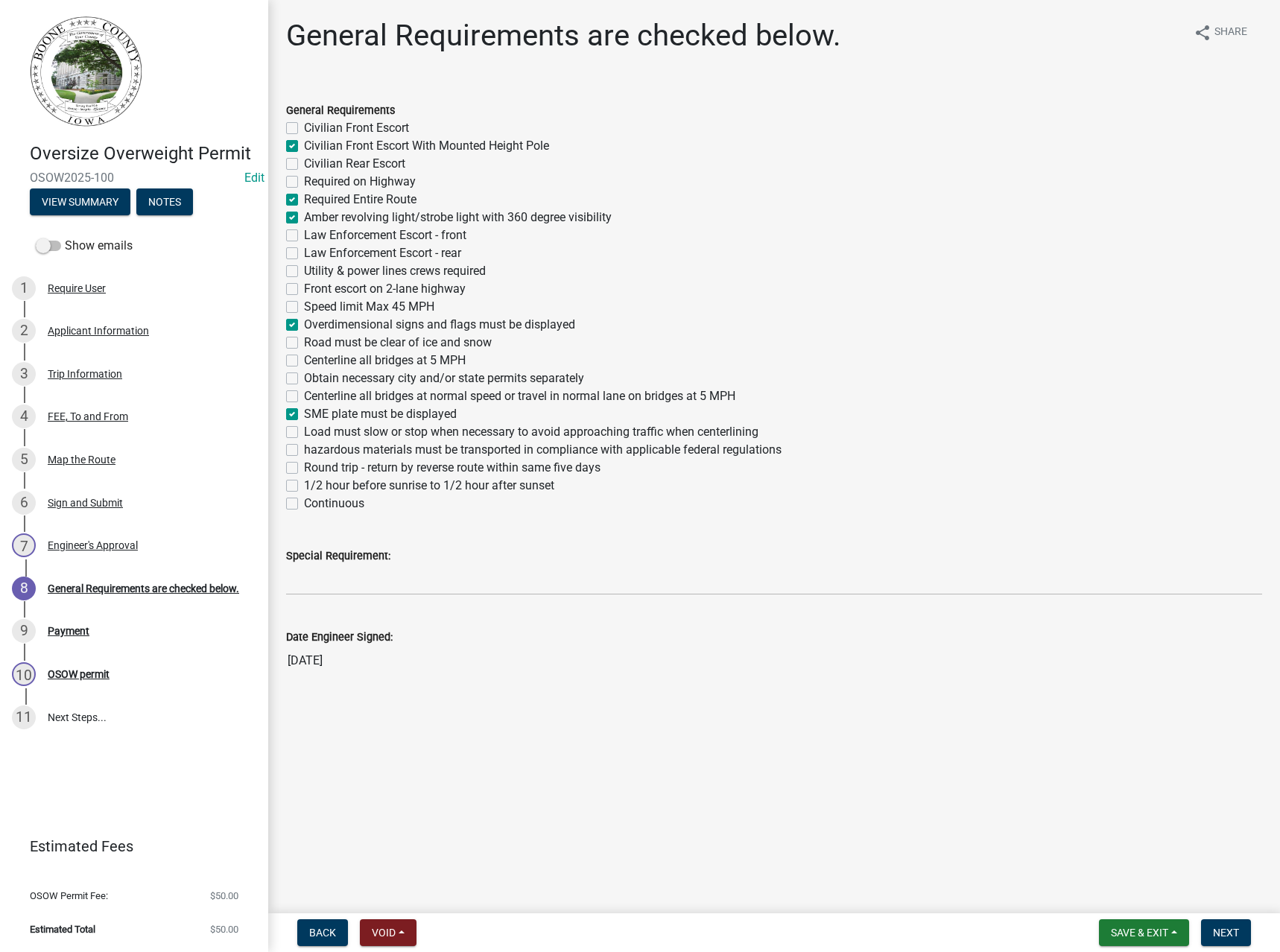
click at [343, 303] on label "Speed limit Max 45 MPH" at bounding box center [369, 307] width 130 height 18
click at [314, 303] on input "Speed limit Max 45 MPH" at bounding box center [309, 303] width 9 height 9
checkbox input "true"
checkbox input "false"
checkbox input "true"
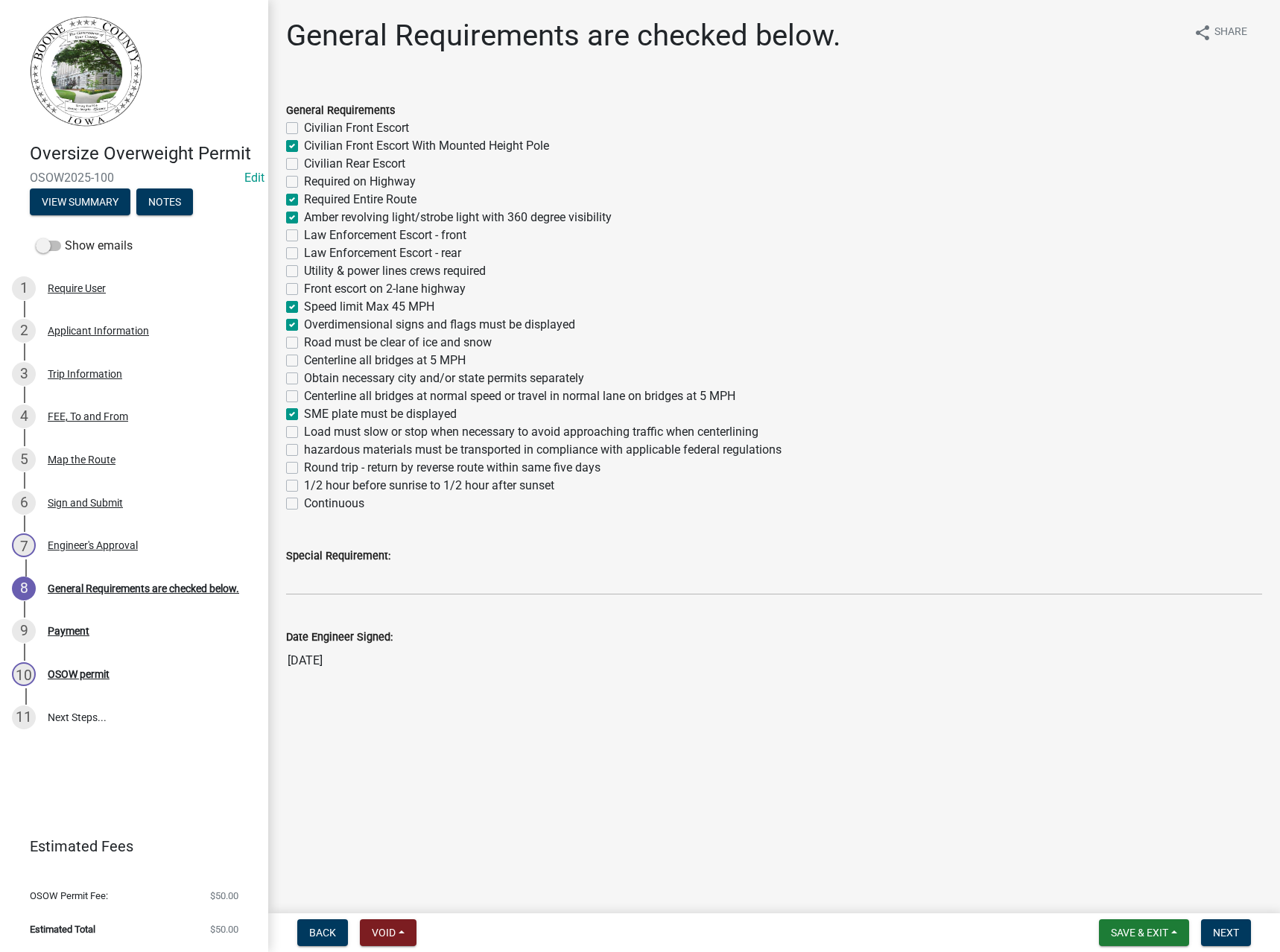
checkbox input "false"
checkbox input "true"
checkbox input "false"
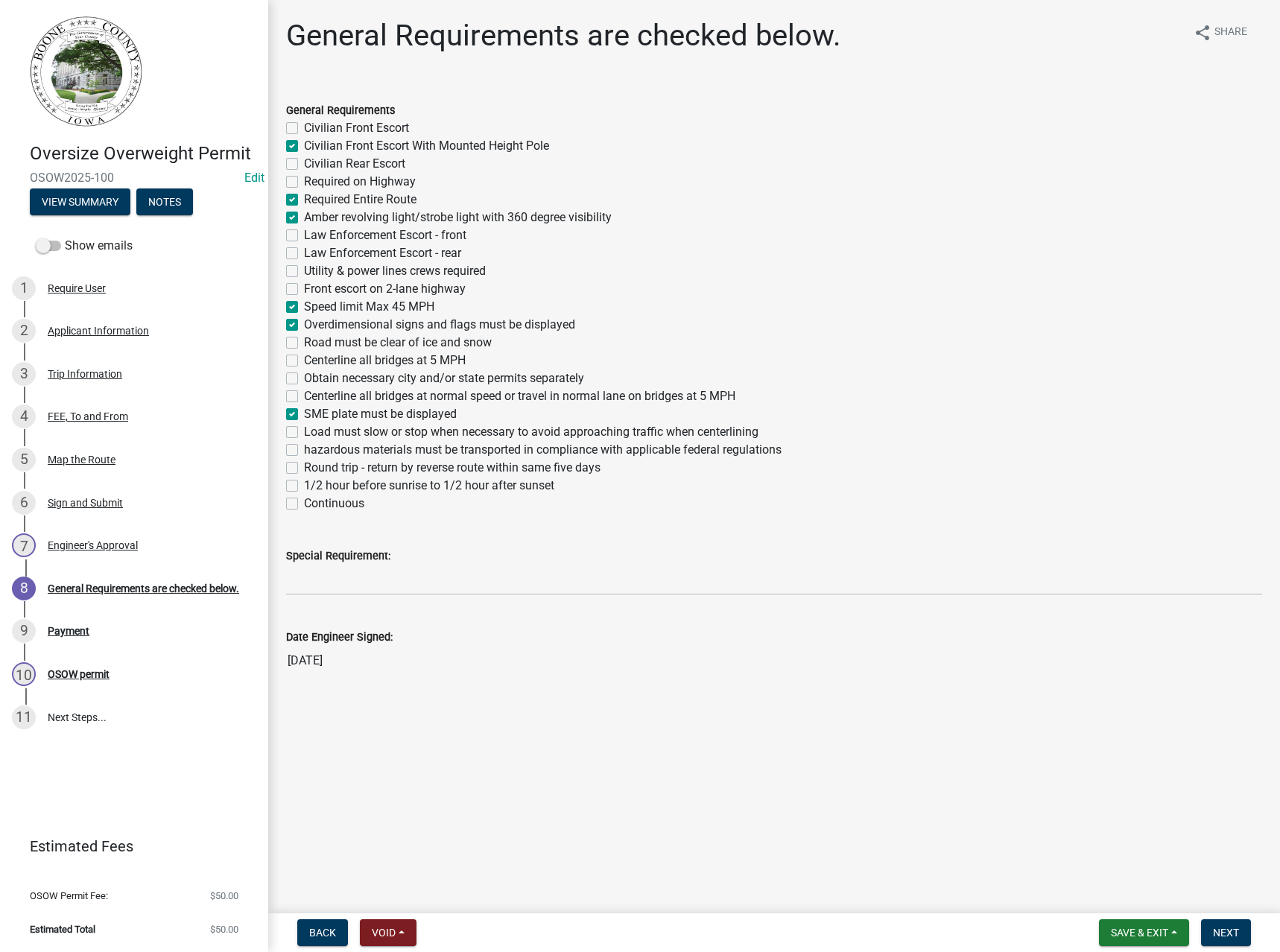
checkbox input "false"
checkbox input "true"
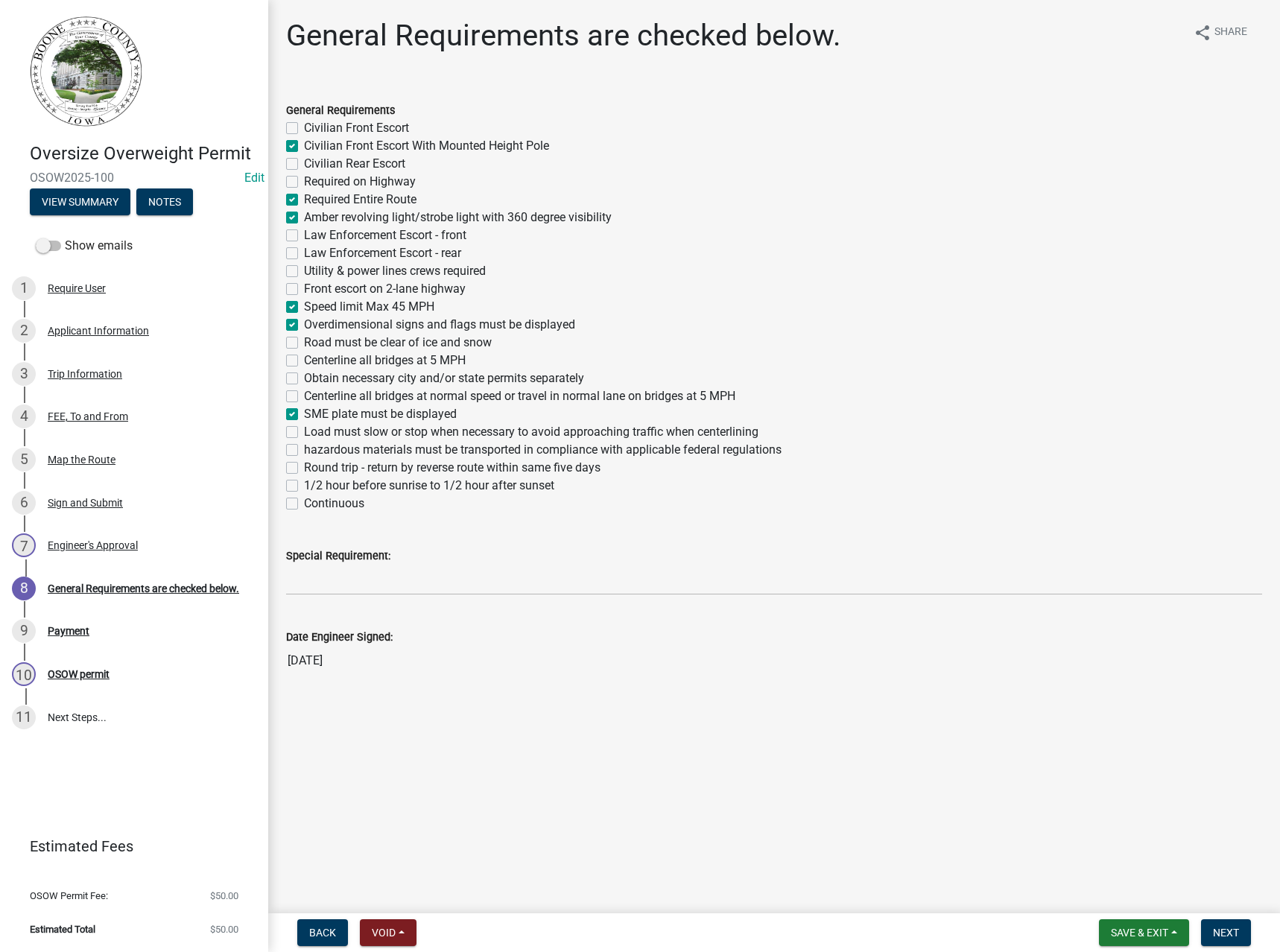
checkbox input "false"
checkbox input "true"
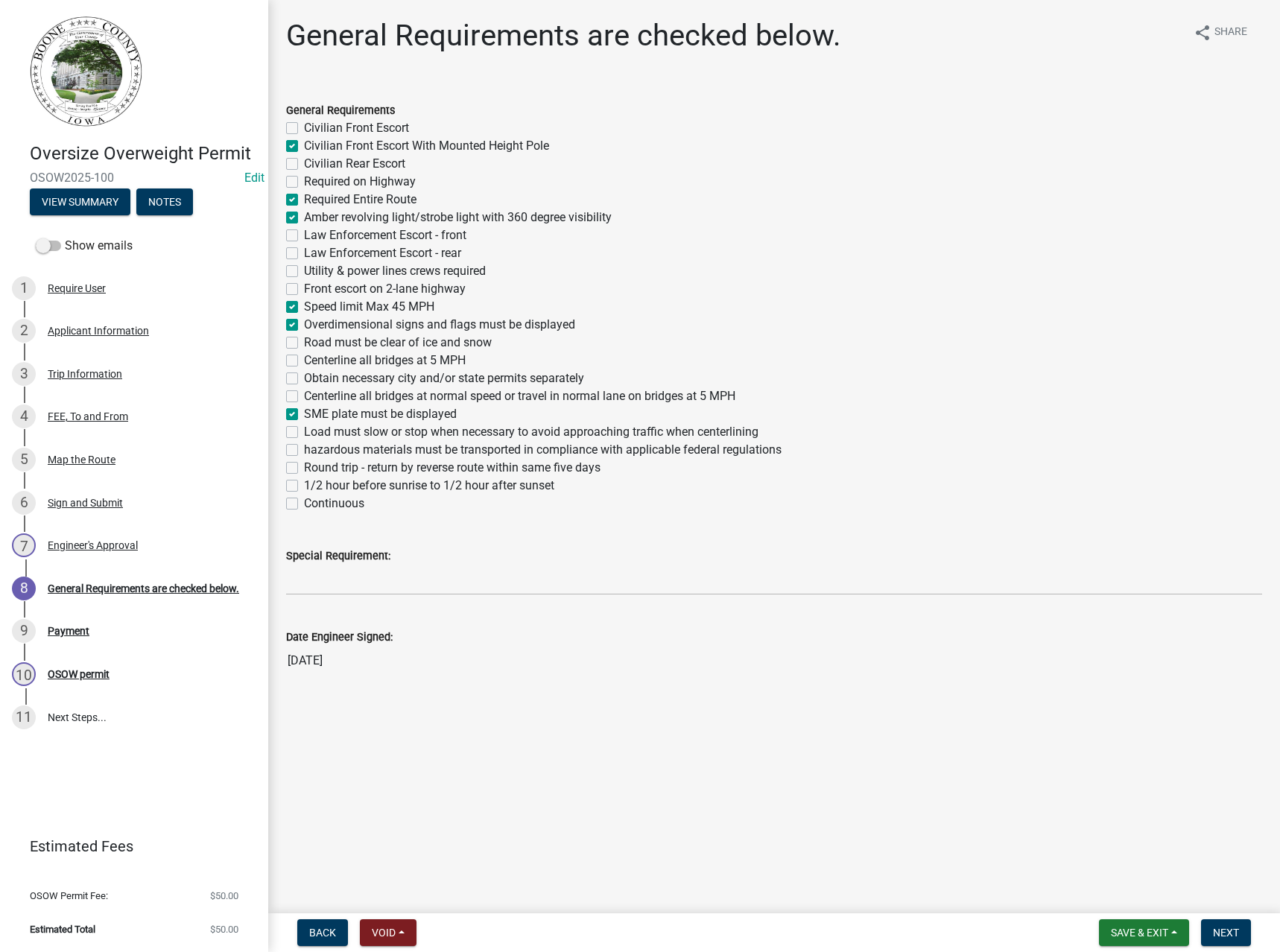
checkbox input "false"
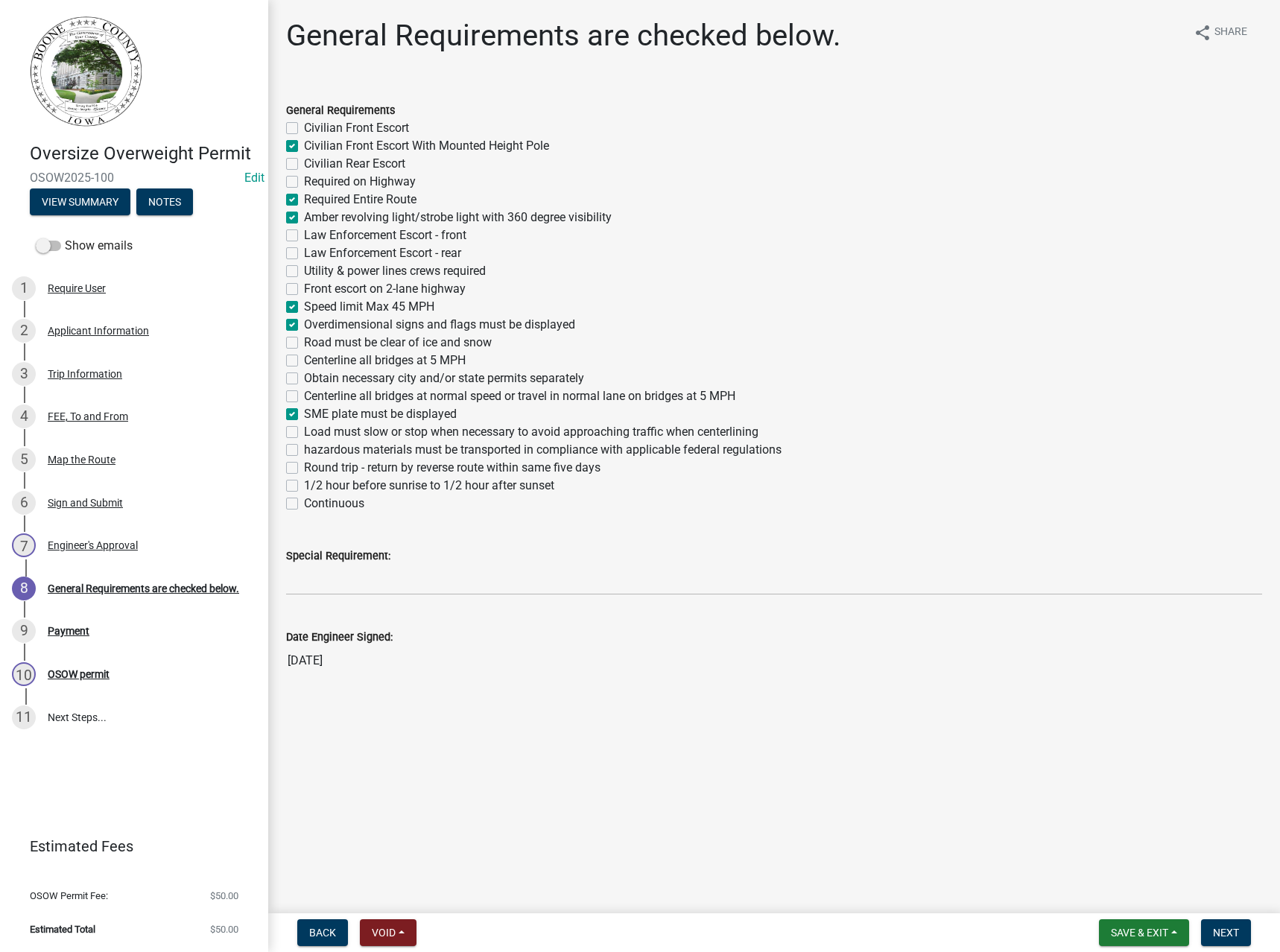
click at [352, 338] on label "Road must be clear of ice and snow" at bounding box center [398, 343] width 188 height 18
click at [314, 338] on input "Road must be clear of ice and snow" at bounding box center [309, 338] width 9 height 9
checkbox input "true"
checkbox input "false"
checkbox input "true"
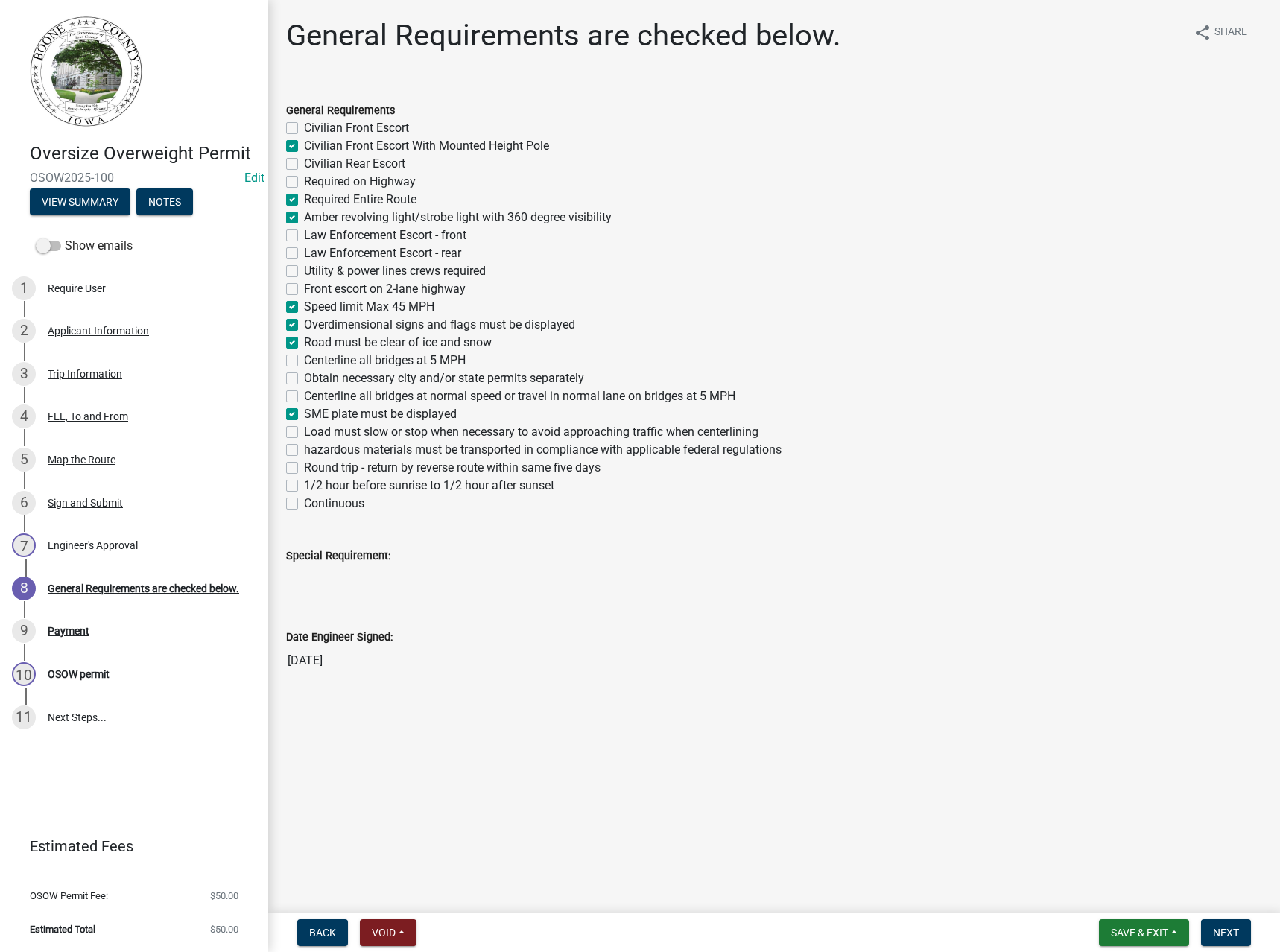
checkbox input "false"
checkbox input "true"
checkbox input "false"
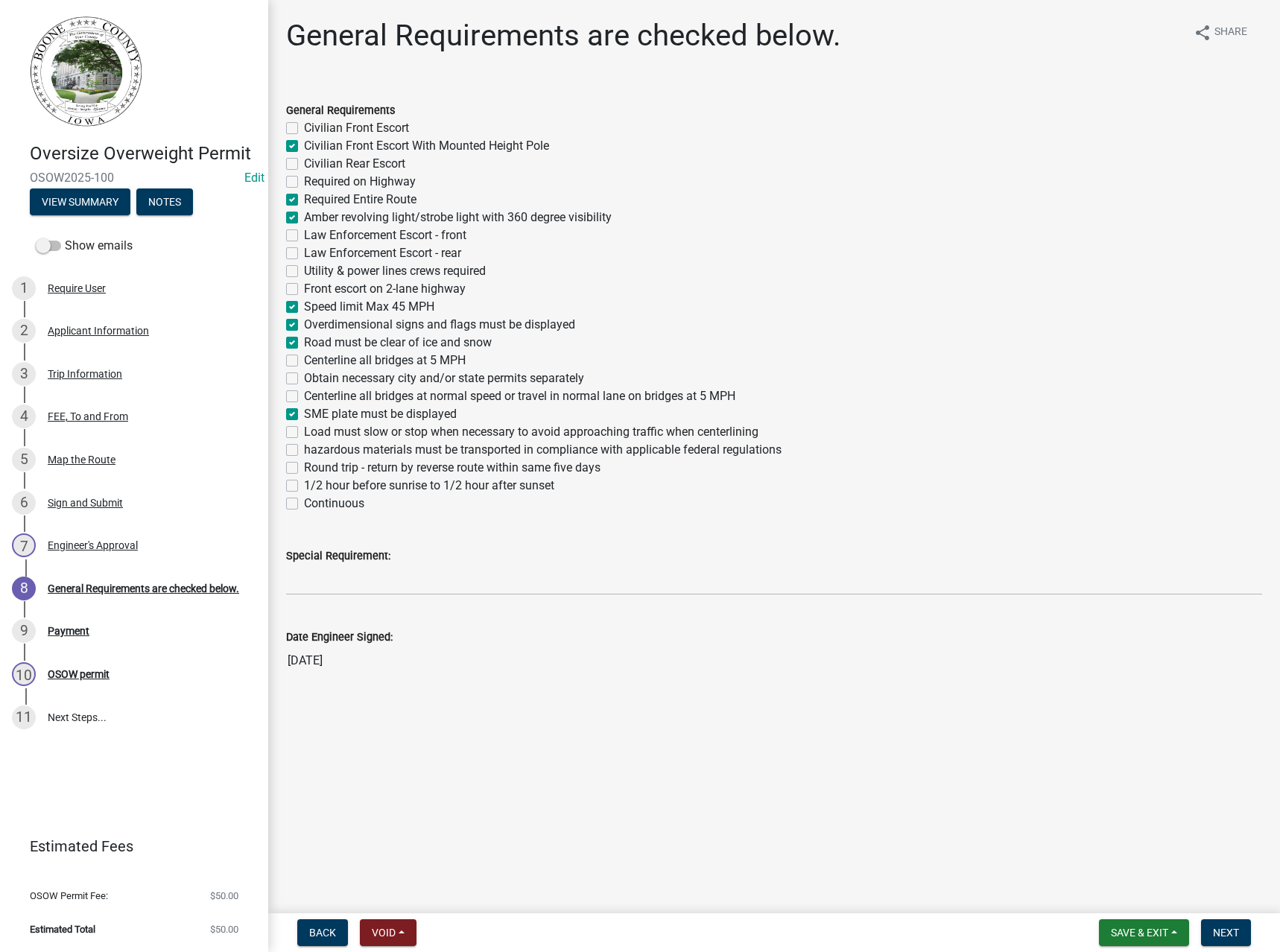
checkbox input "false"
checkbox input "true"
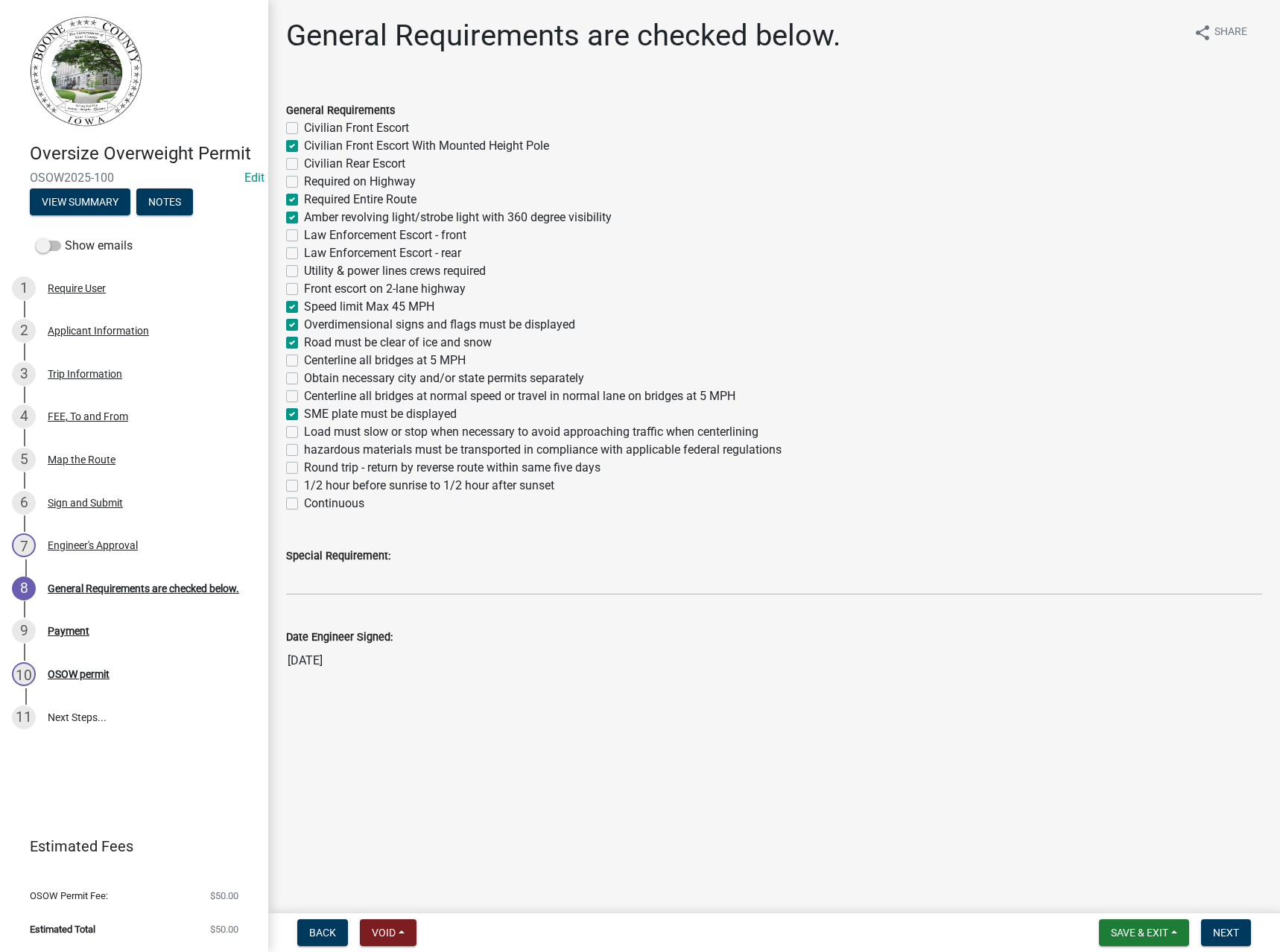
checkbox input "true"
checkbox input "false"
checkbox input "true"
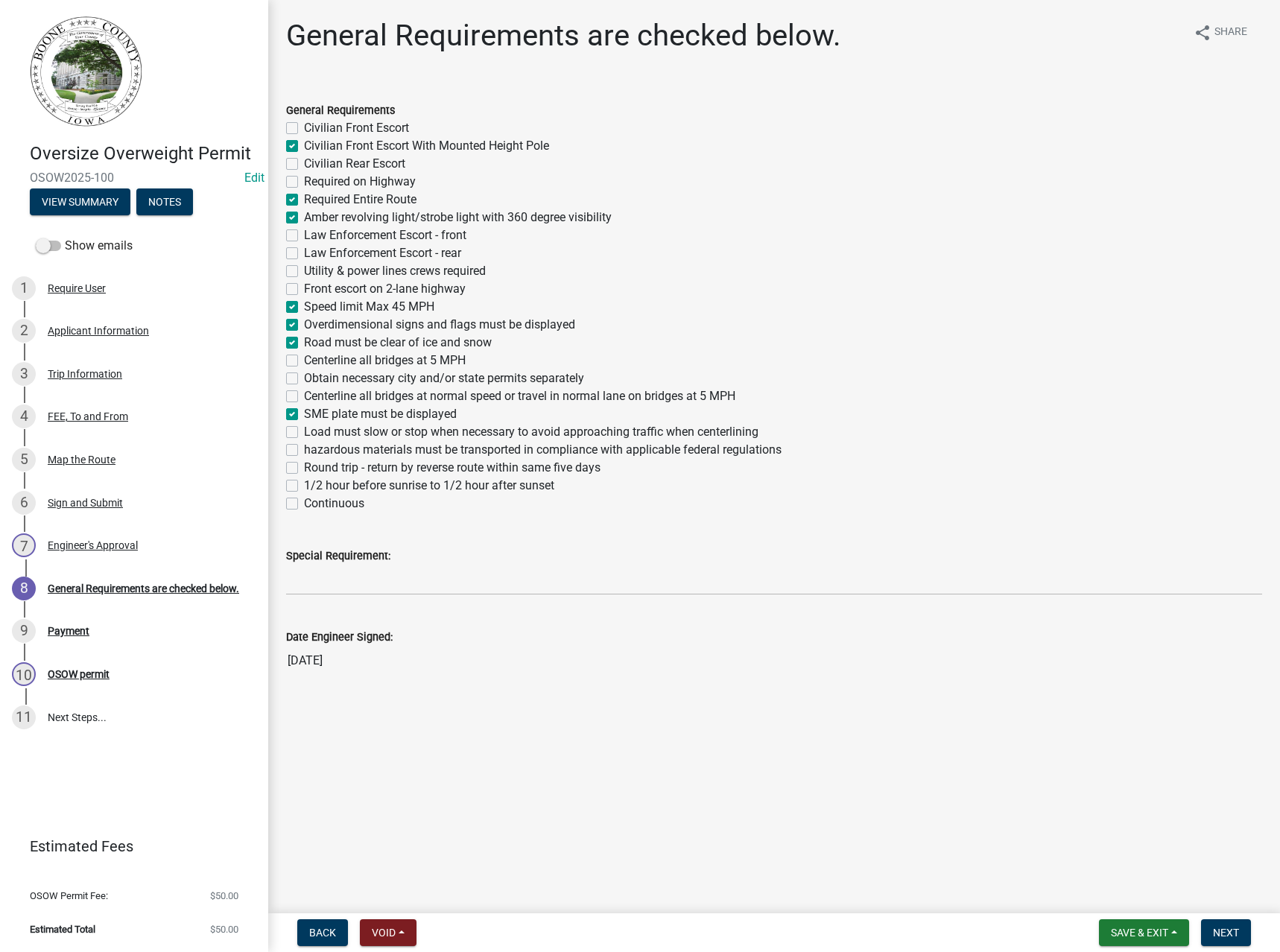
checkbox input "false"
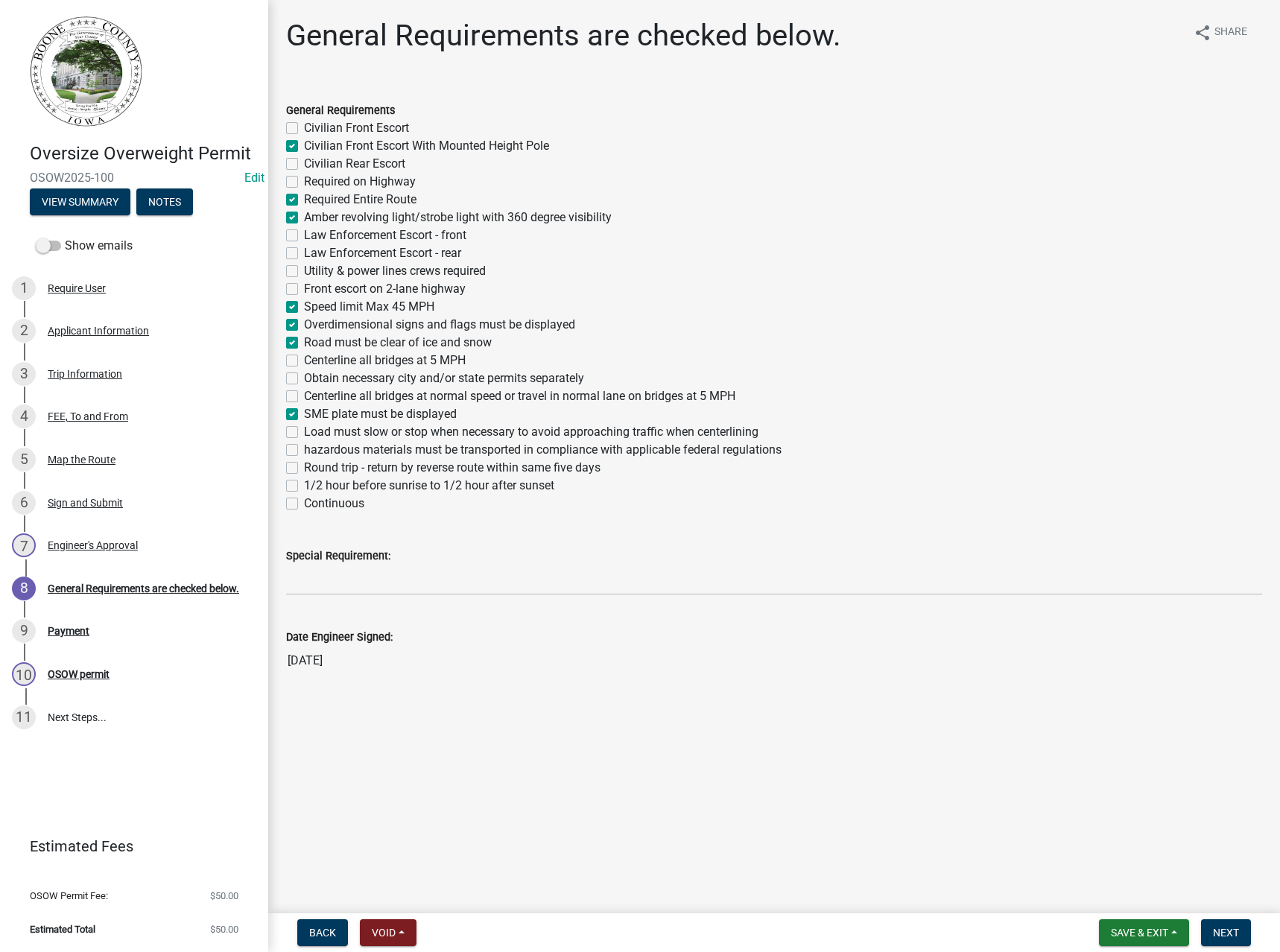
click at [356, 378] on label "Obtain necessary city and/or state permits separately" at bounding box center [444, 378] width 280 height 18
click at [314, 378] on input "Obtain necessary city and/or state permits separately" at bounding box center [309, 374] width 9 height 9
checkbox input "true"
checkbox input "false"
checkbox input "true"
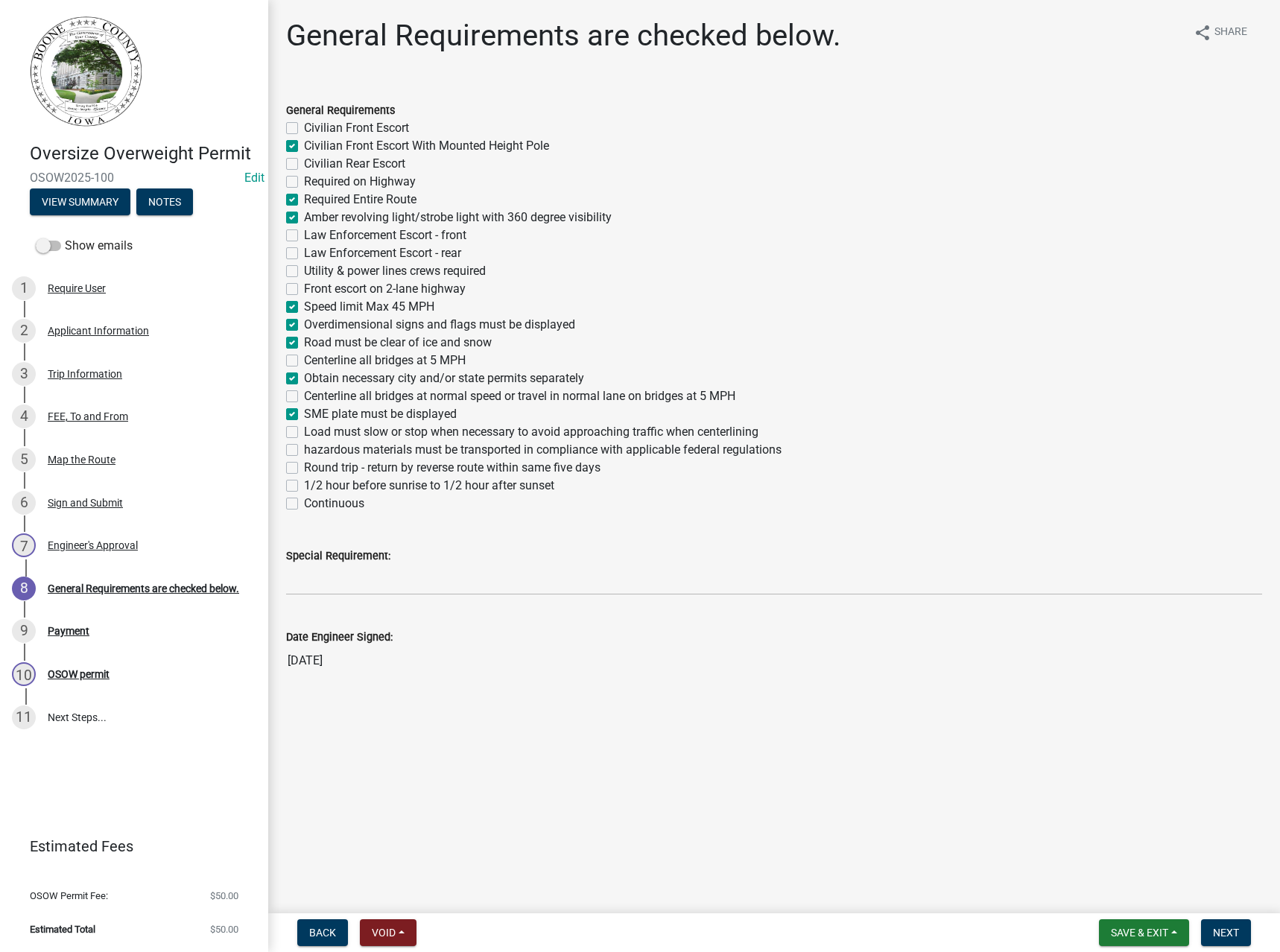
checkbox input "false"
checkbox input "true"
checkbox input "false"
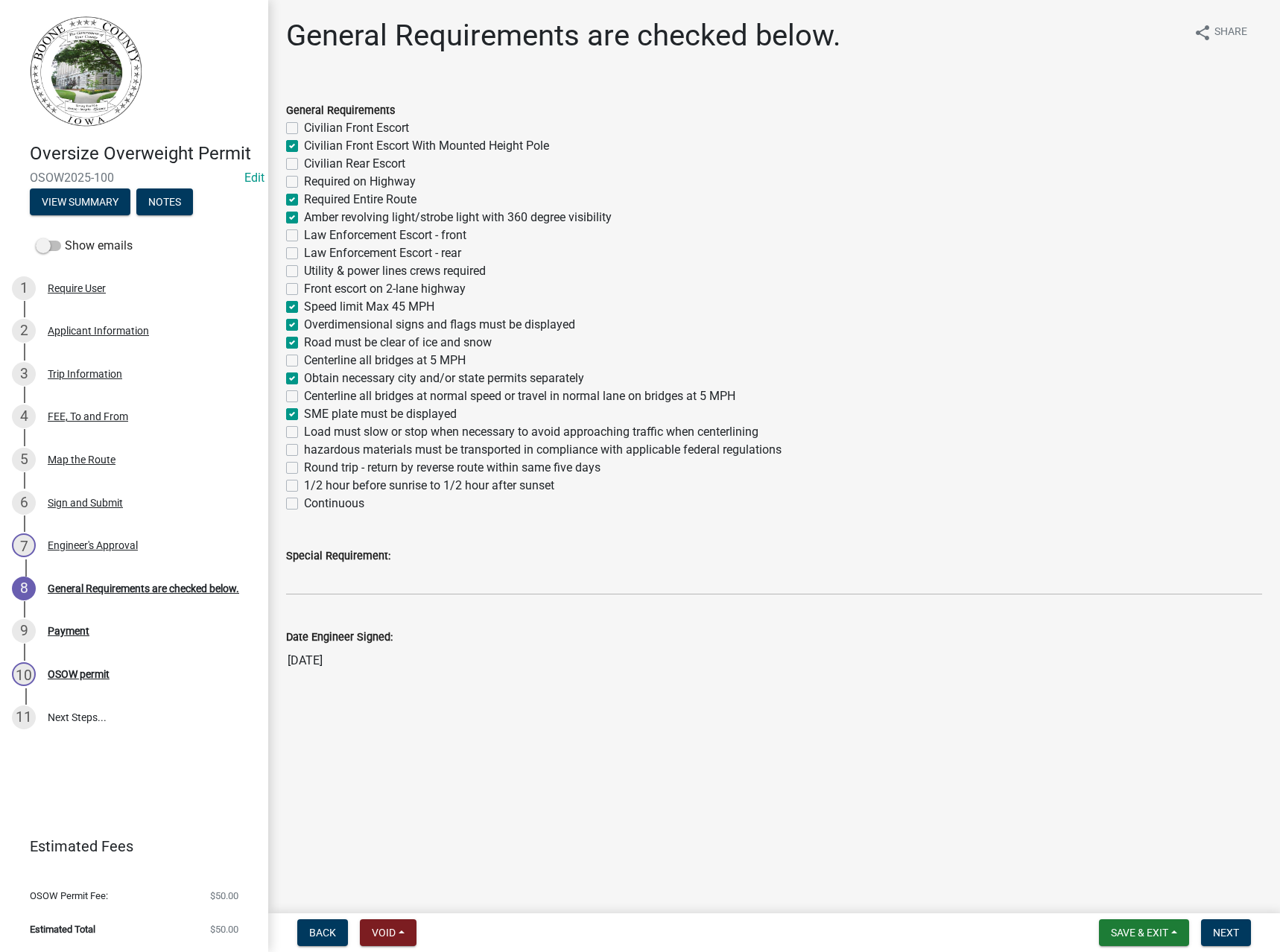
checkbox input "false"
checkbox input "true"
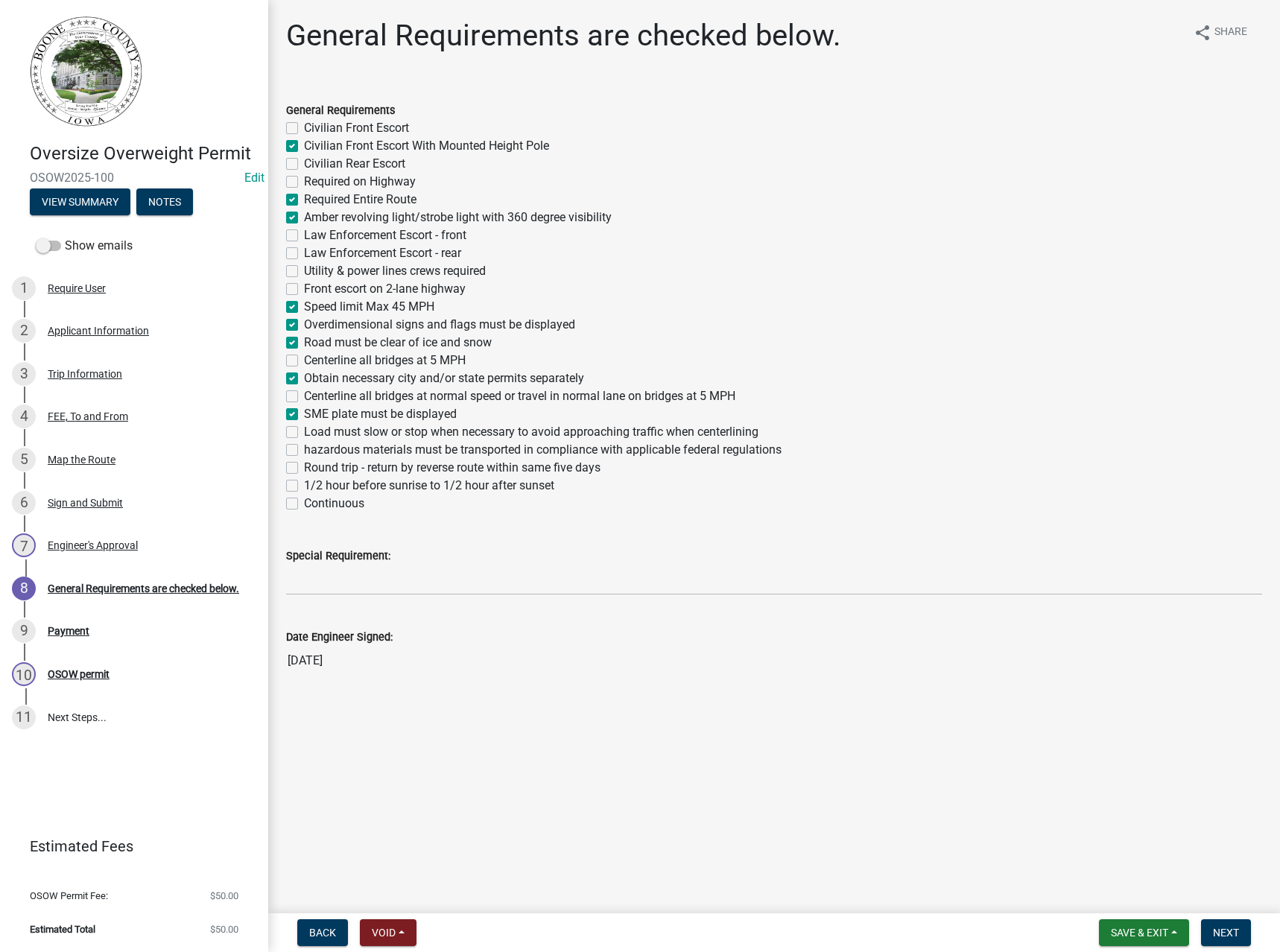
checkbox input "true"
checkbox input "false"
checkbox input "true"
checkbox input "false"
checkbox input "true"
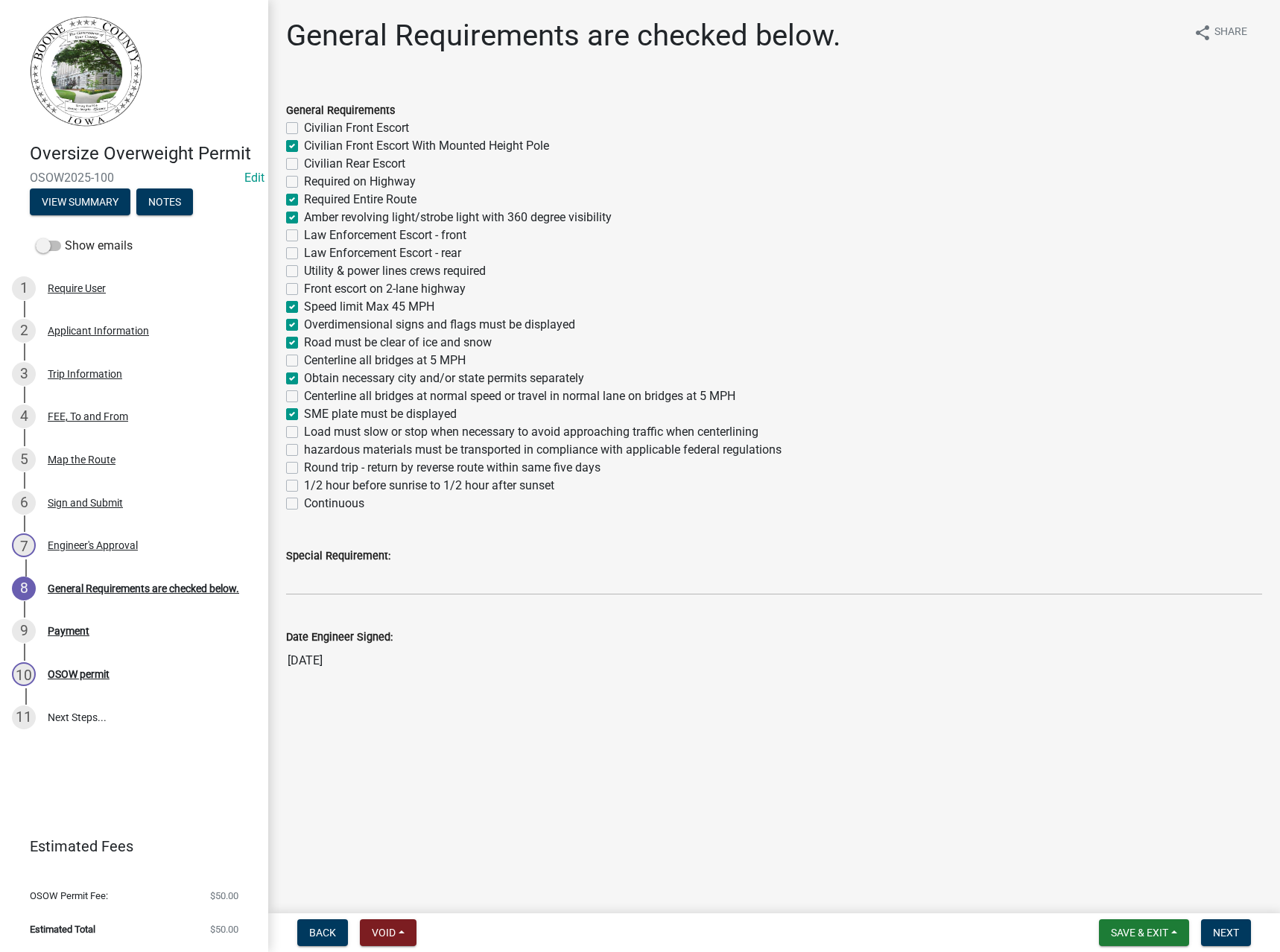
checkbox input "false"
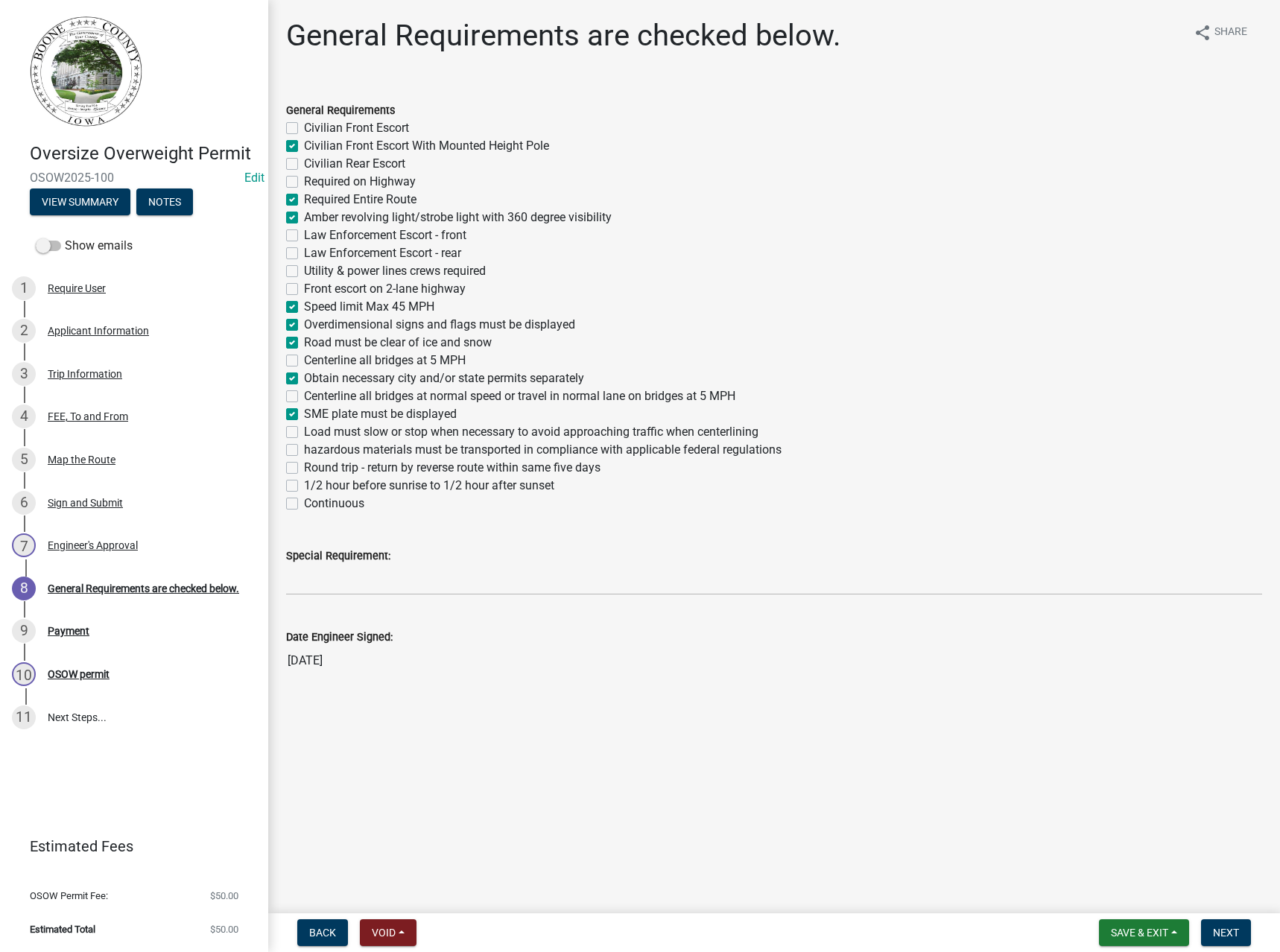
click at [340, 431] on label "Load must slow or stop when necessary to avoid approaching traffic when centerl…" at bounding box center [531, 432] width 455 height 18
click at [314, 431] on input "Load must slow or stop when necessary to avoid approaching traffic when centerl…" at bounding box center [309, 428] width 9 height 9
checkbox input "true"
checkbox input "false"
checkbox input "true"
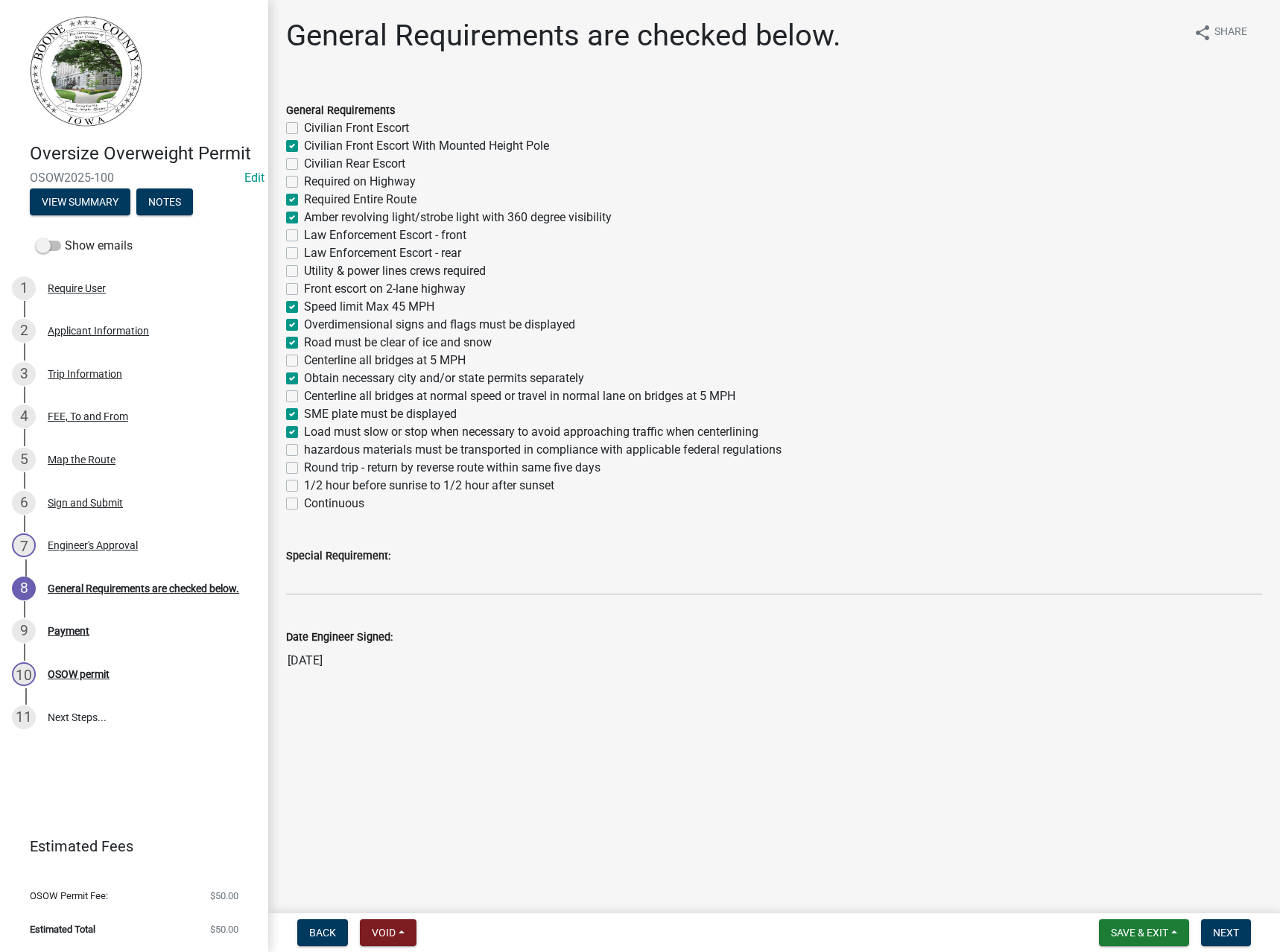
checkbox input "false"
checkbox input "true"
checkbox input "false"
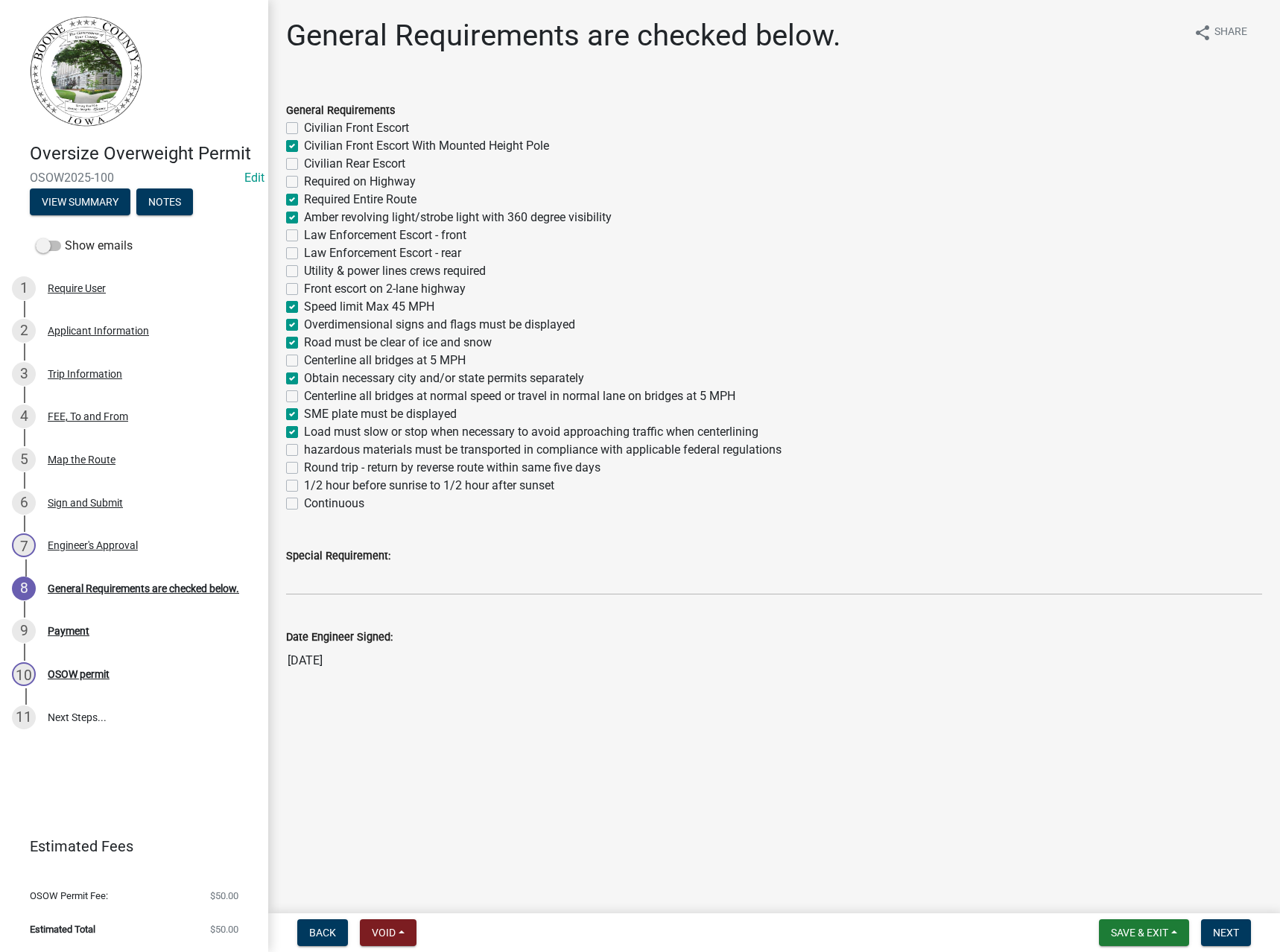
checkbox input "false"
checkbox input "true"
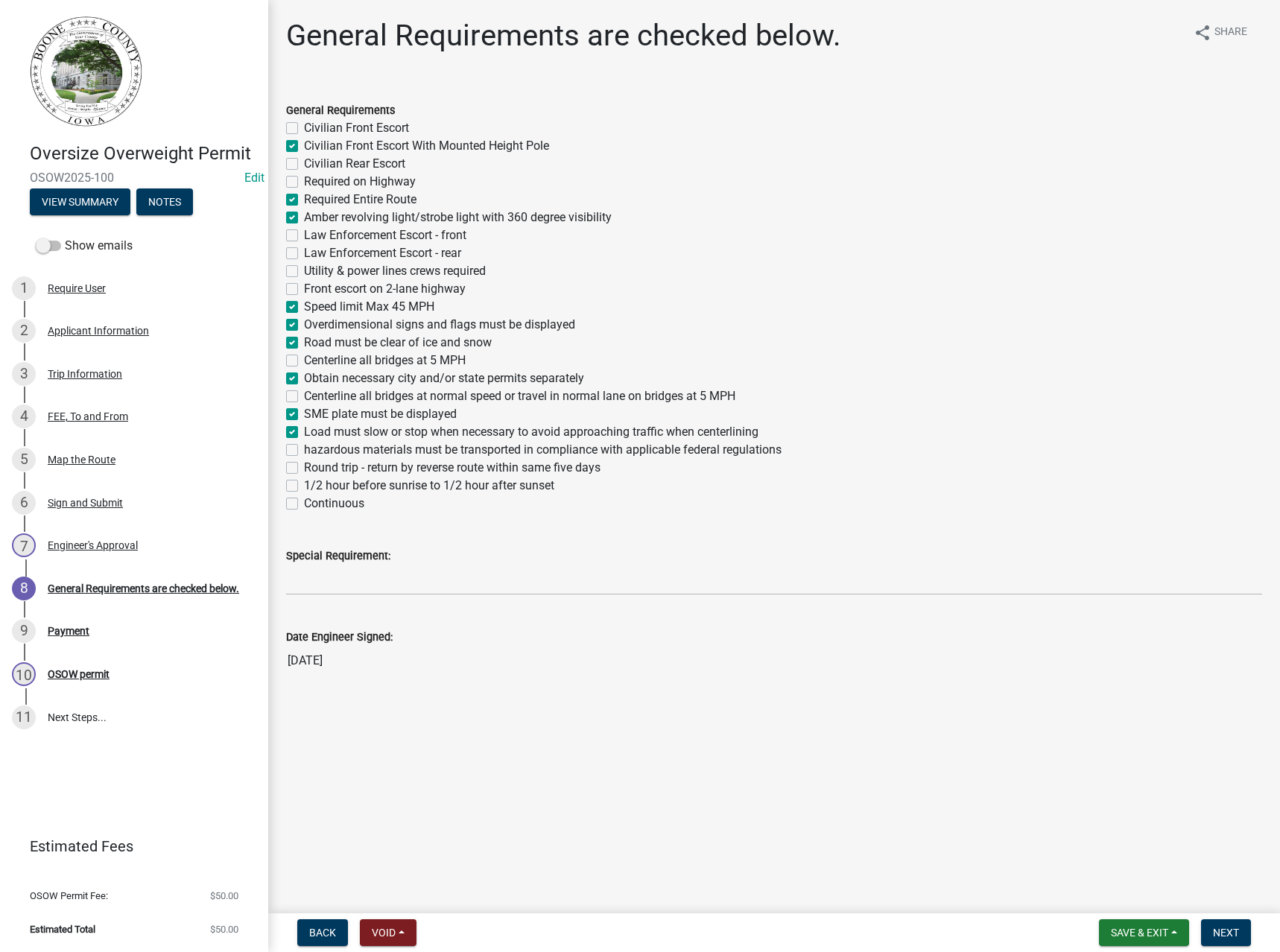
checkbox input "true"
checkbox input "false"
click at [337, 445] on label "hazardous materials must be transported in compliance with applicable federal r…" at bounding box center [543, 450] width 478 height 18
click at [314, 445] on input "hazardous materials must be transported in compliance with applicable federal r…" at bounding box center [309, 445] width 9 height 9
click at [337, 485] on label "1/2 hour before sunrise to 1/2 hour after sunset" at bounding box center [429, 485] width 250 height 18
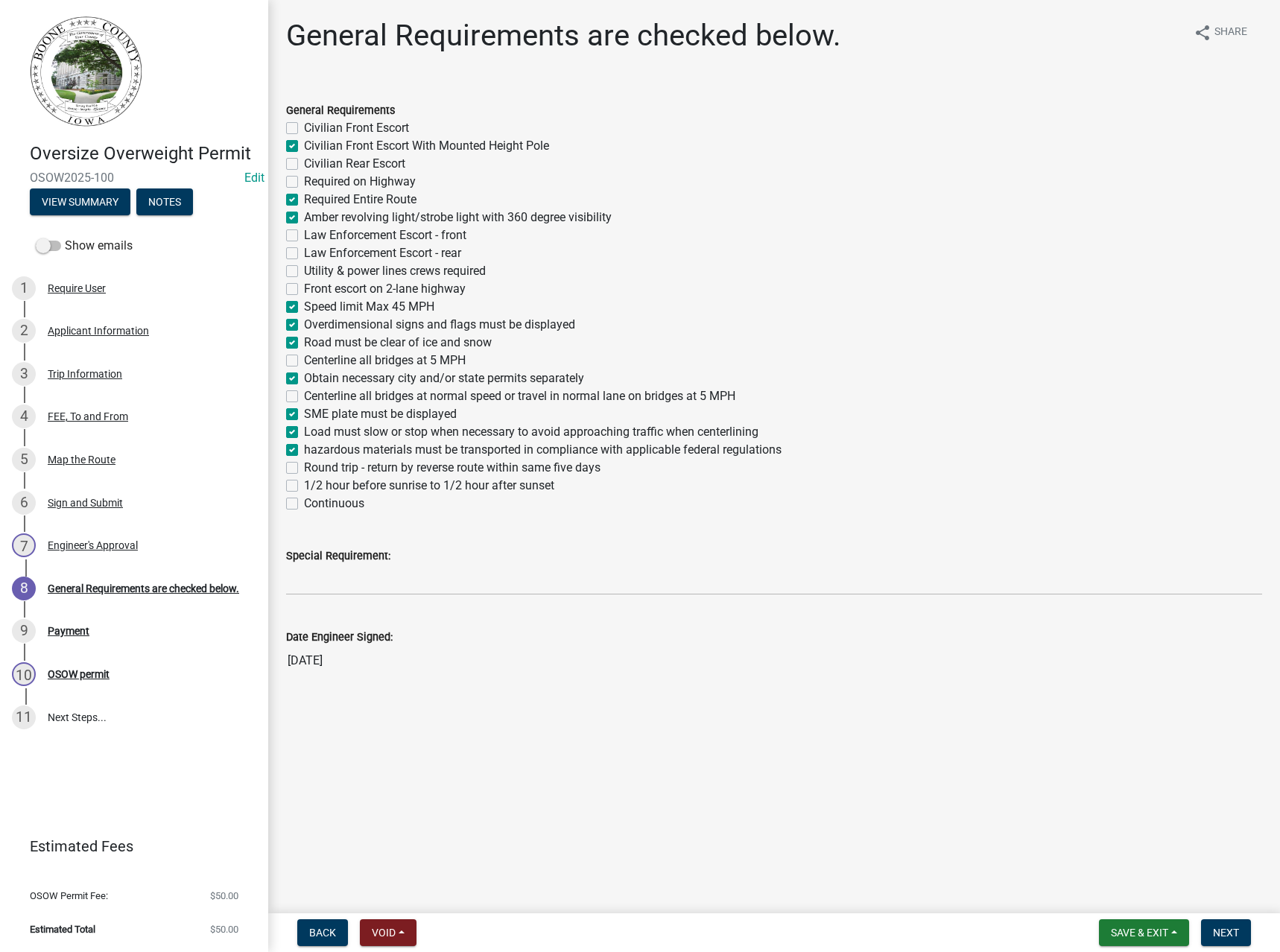
click at [314, 485] on input "1/2 hour before sunrise to 1/2 hour after sunset" at bounding box center [309, 481] width 9 height 9
click at [395, 581] on input "Special Requirement:" at bounding box center [774, 580] width 976 height 31
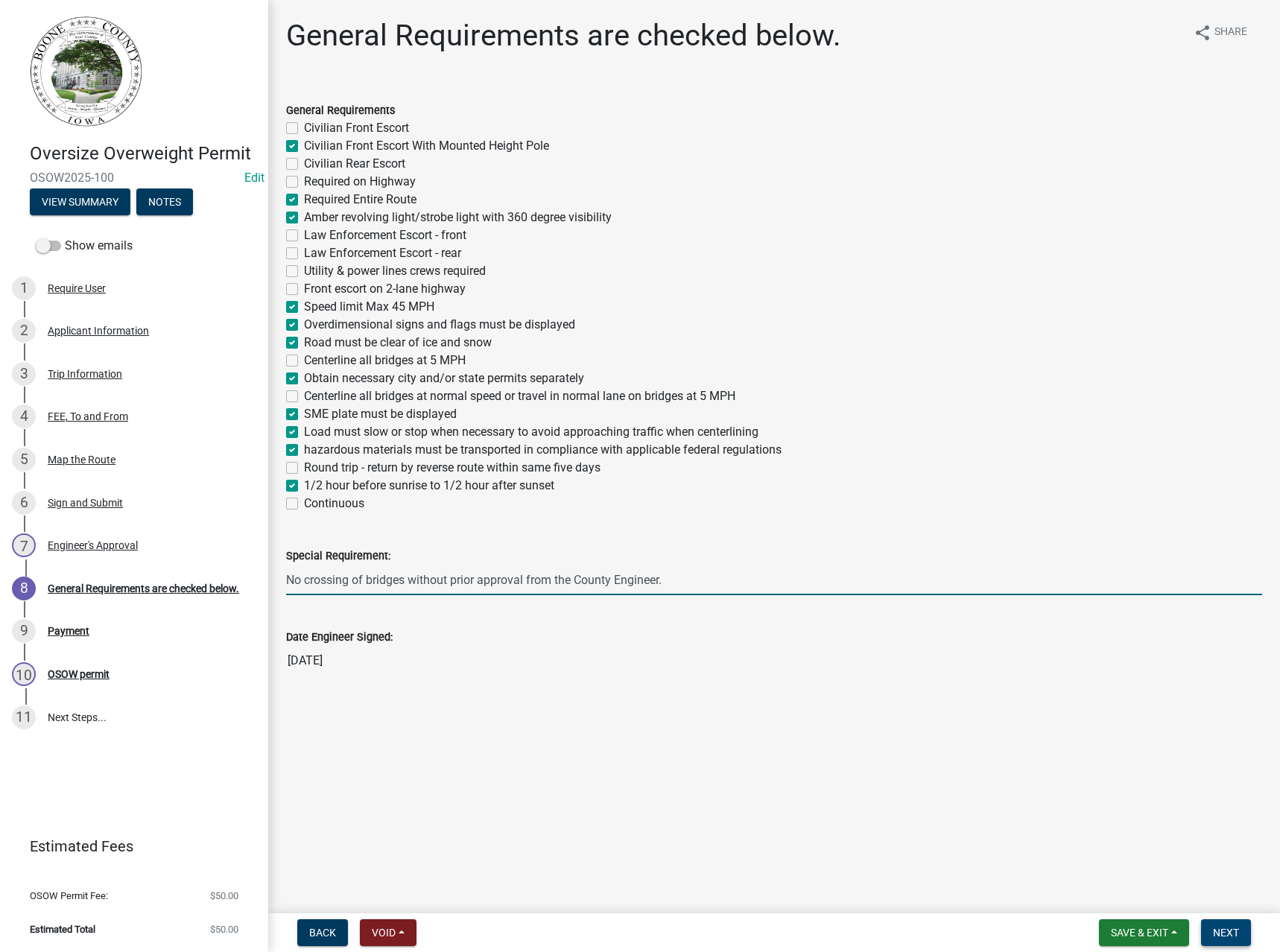
click at [1226, 928] on span "Next" at bounding box center [1226, 932] width 26 height 12
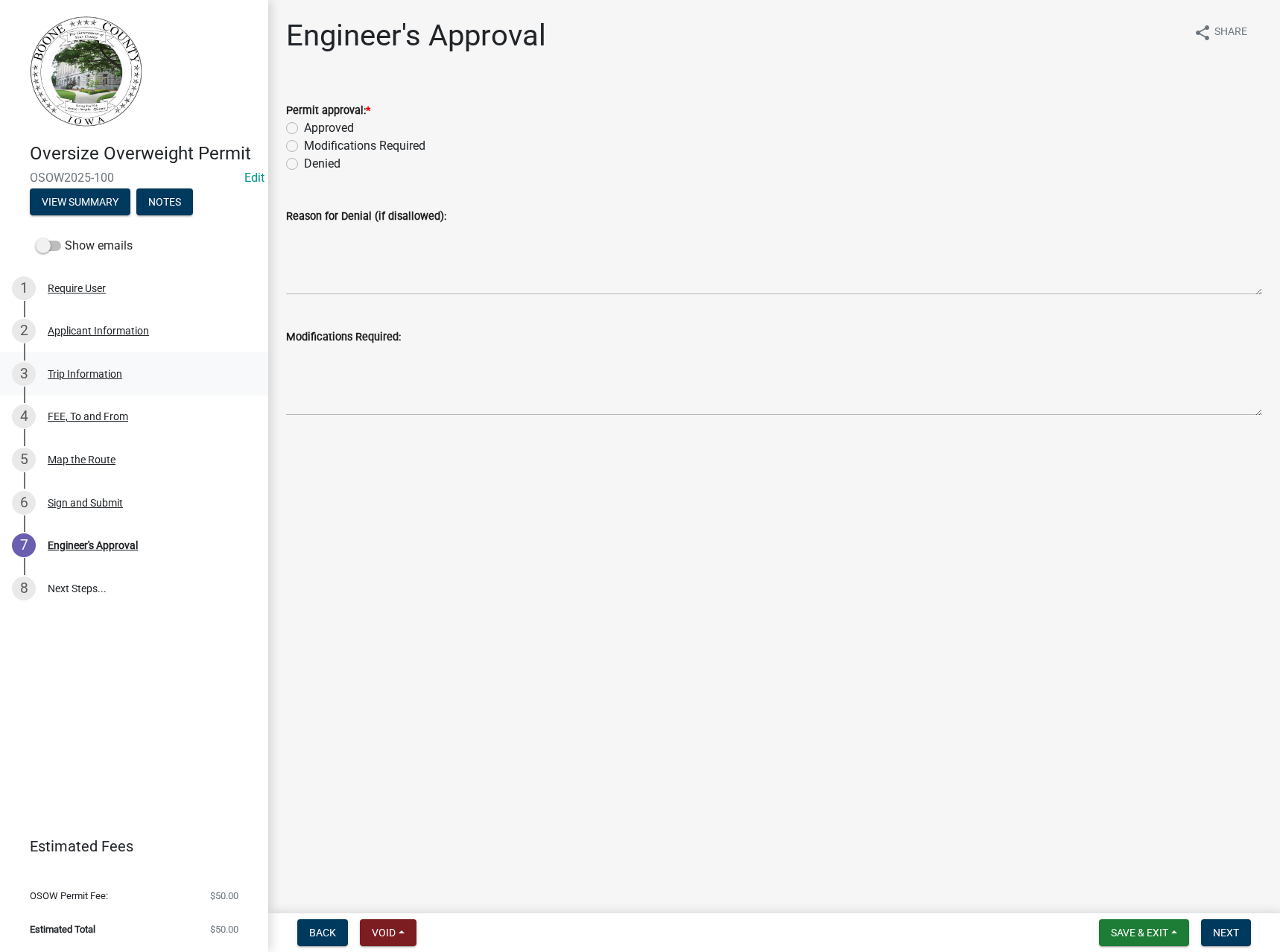
click at [69, 371] on div "Trip Information" at bounding box center [85, 374] width 75 height 10
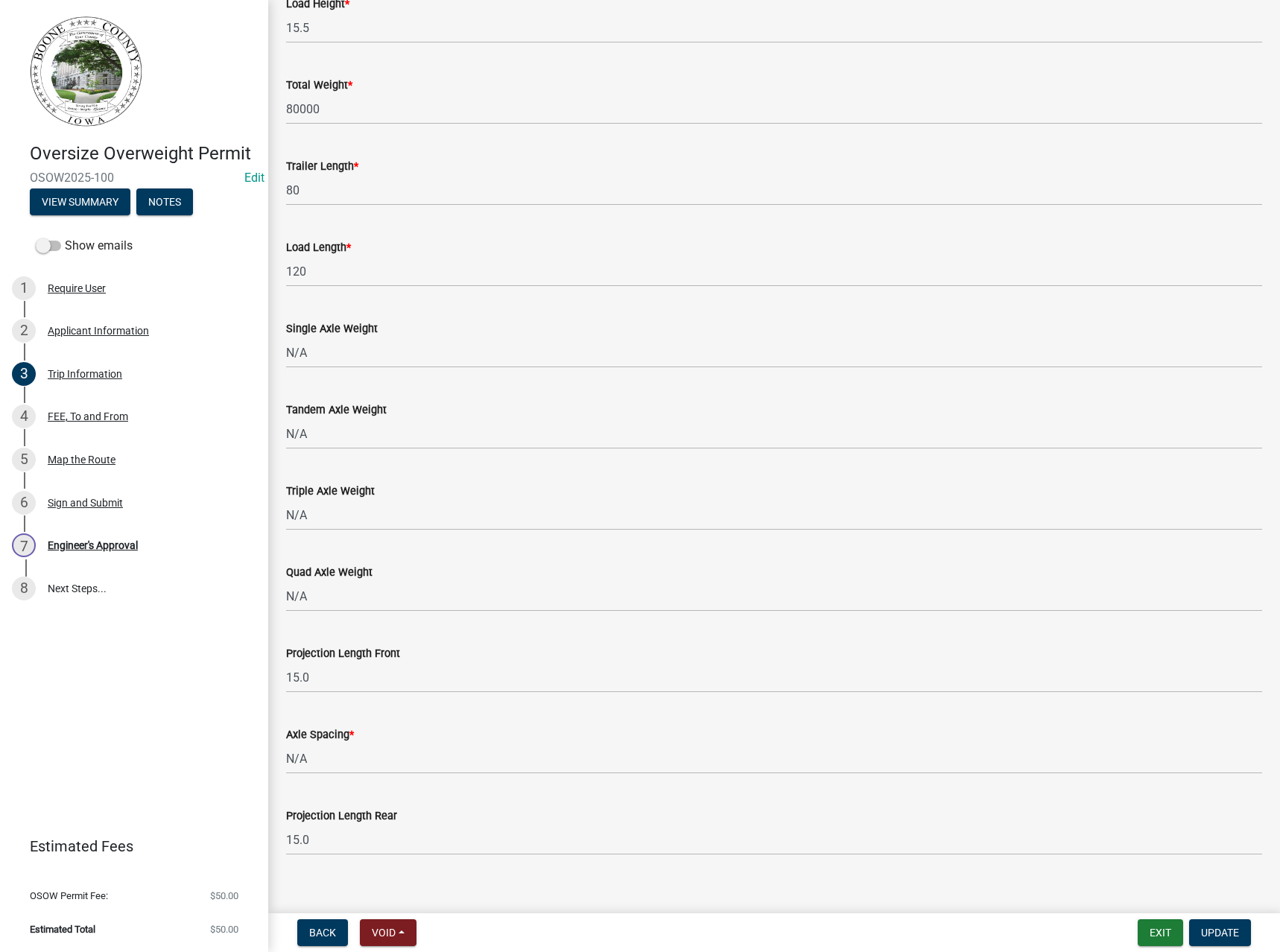
scroll to position [1024, 0]
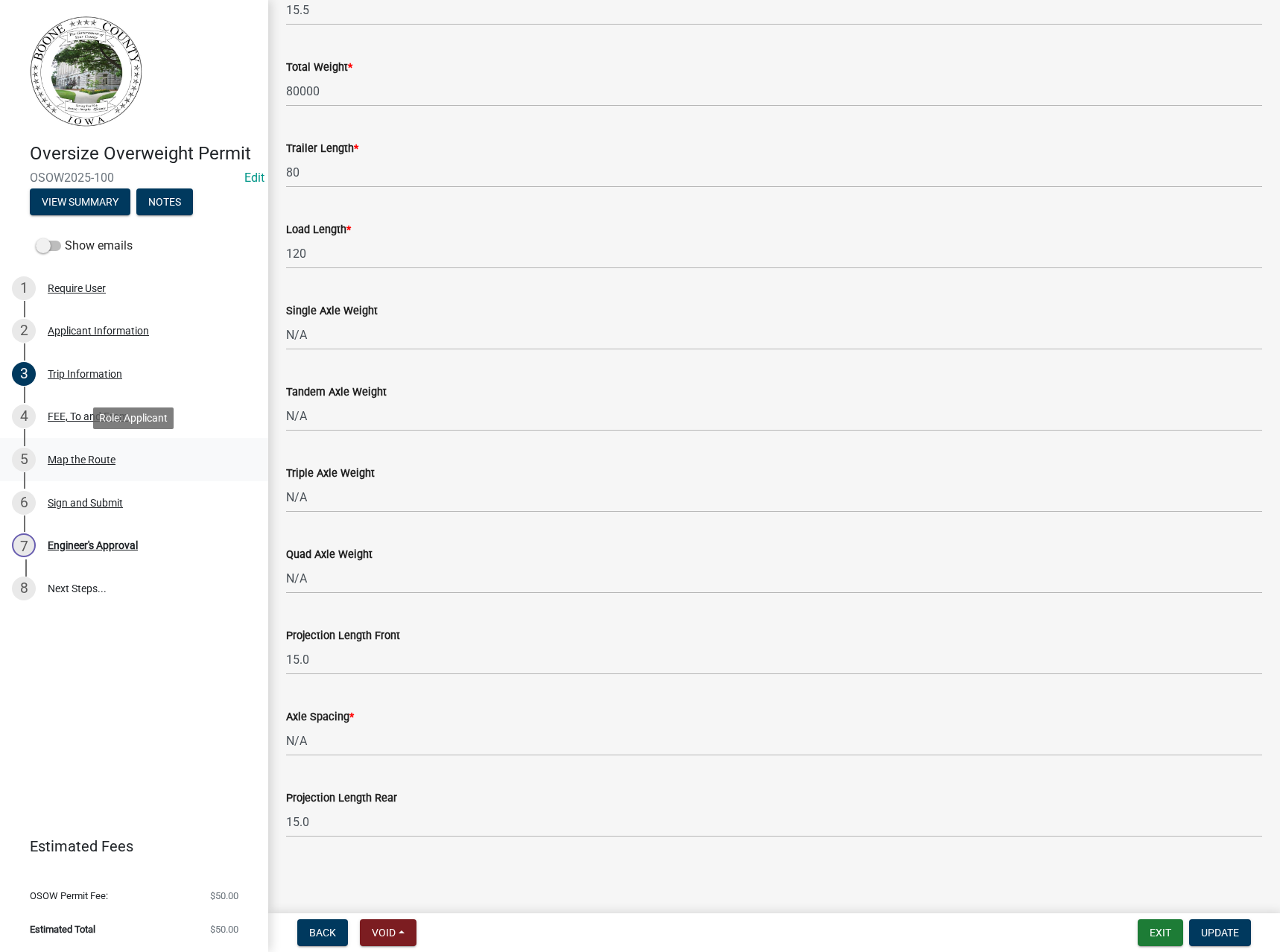
click at [84, 450] on div "5 Map the Route" at bounding box center [127, 460] width 232 height 24
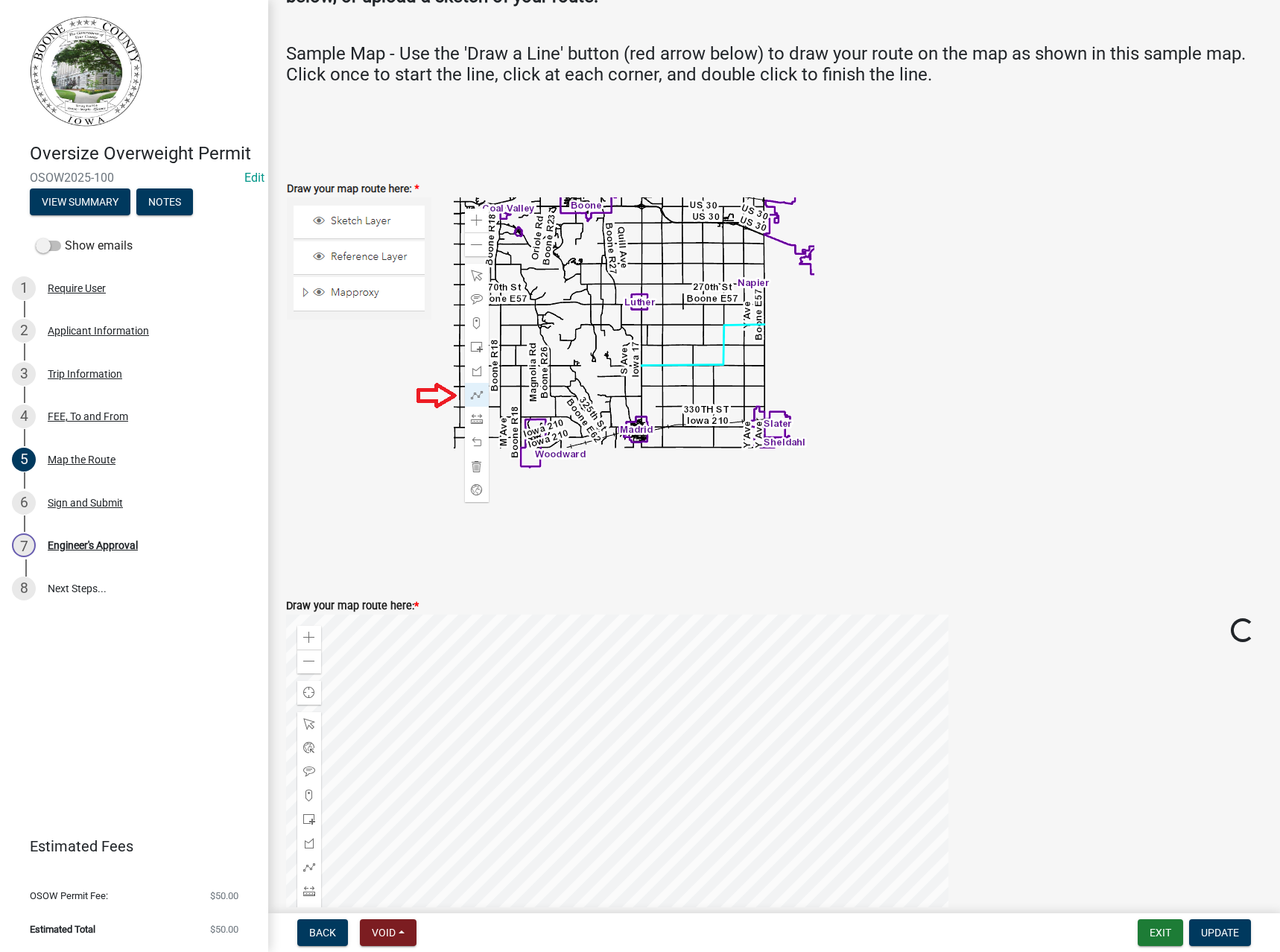
scroll to position [298, 0]
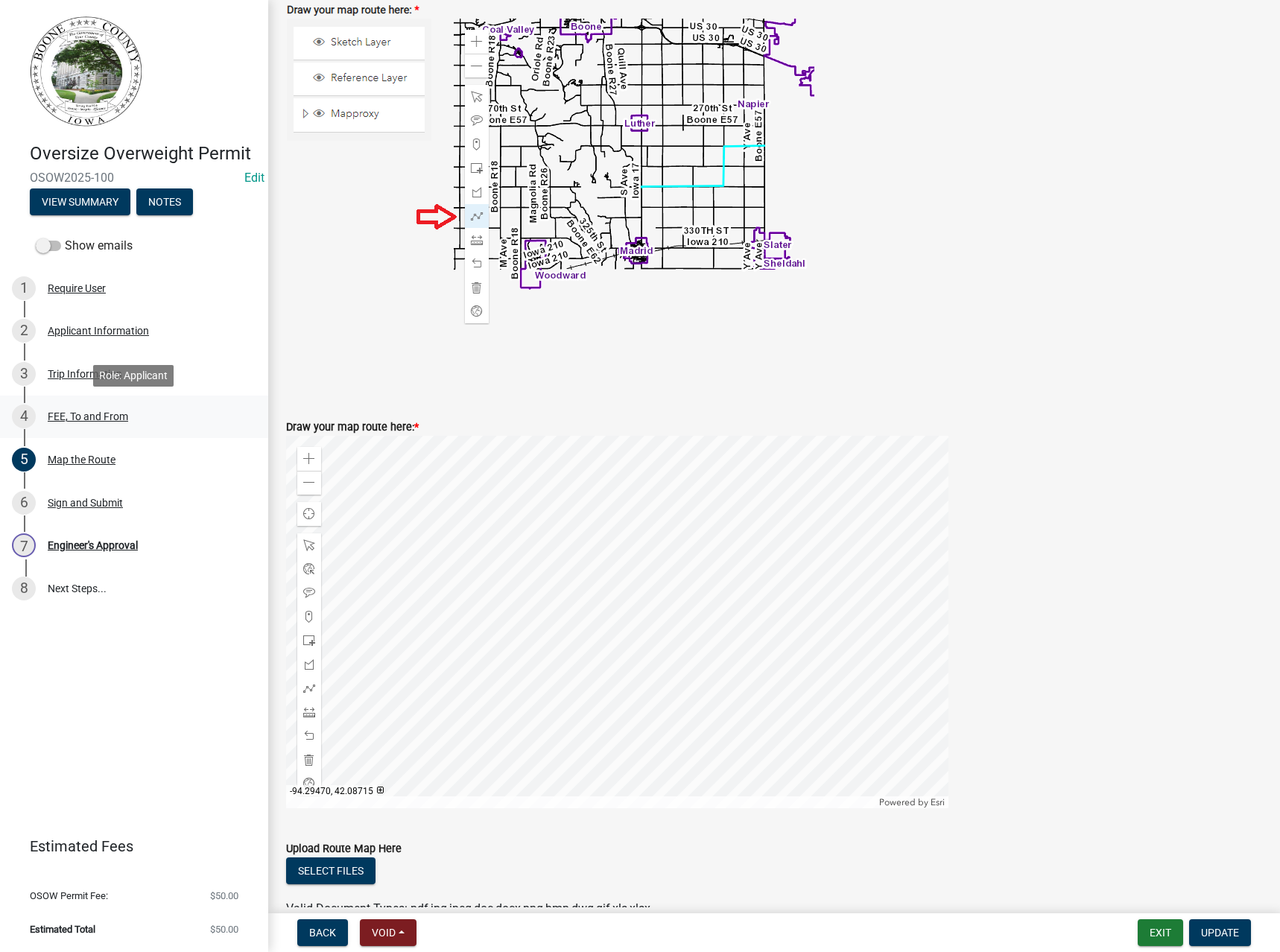
click at [79, 420] on div "FEE, To and From" at bounding box center [88, 416] width 81 height 10
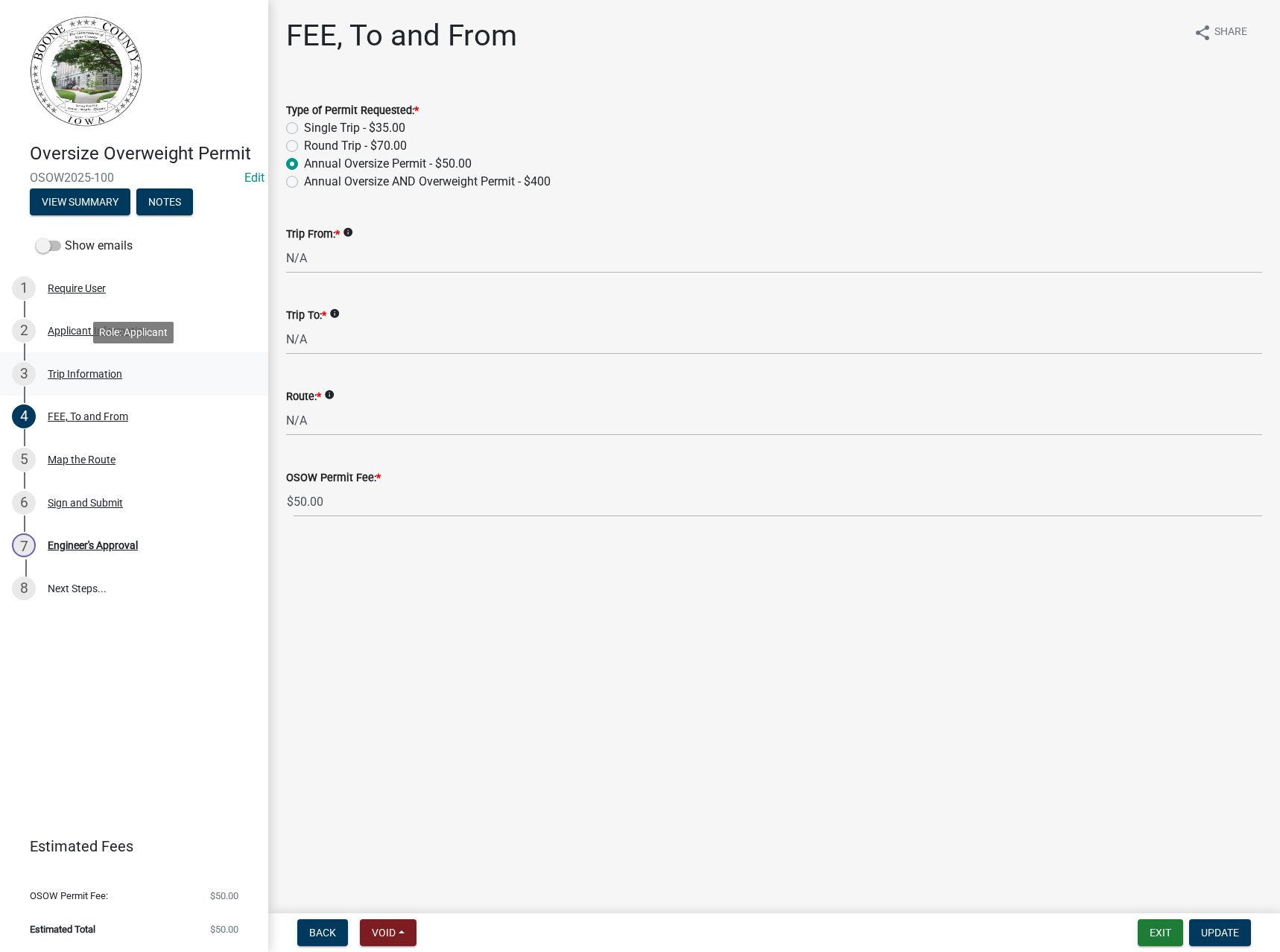
click at [78, 375] on div "Trip Information" at bounding box center [85, 374] width 75 height 10
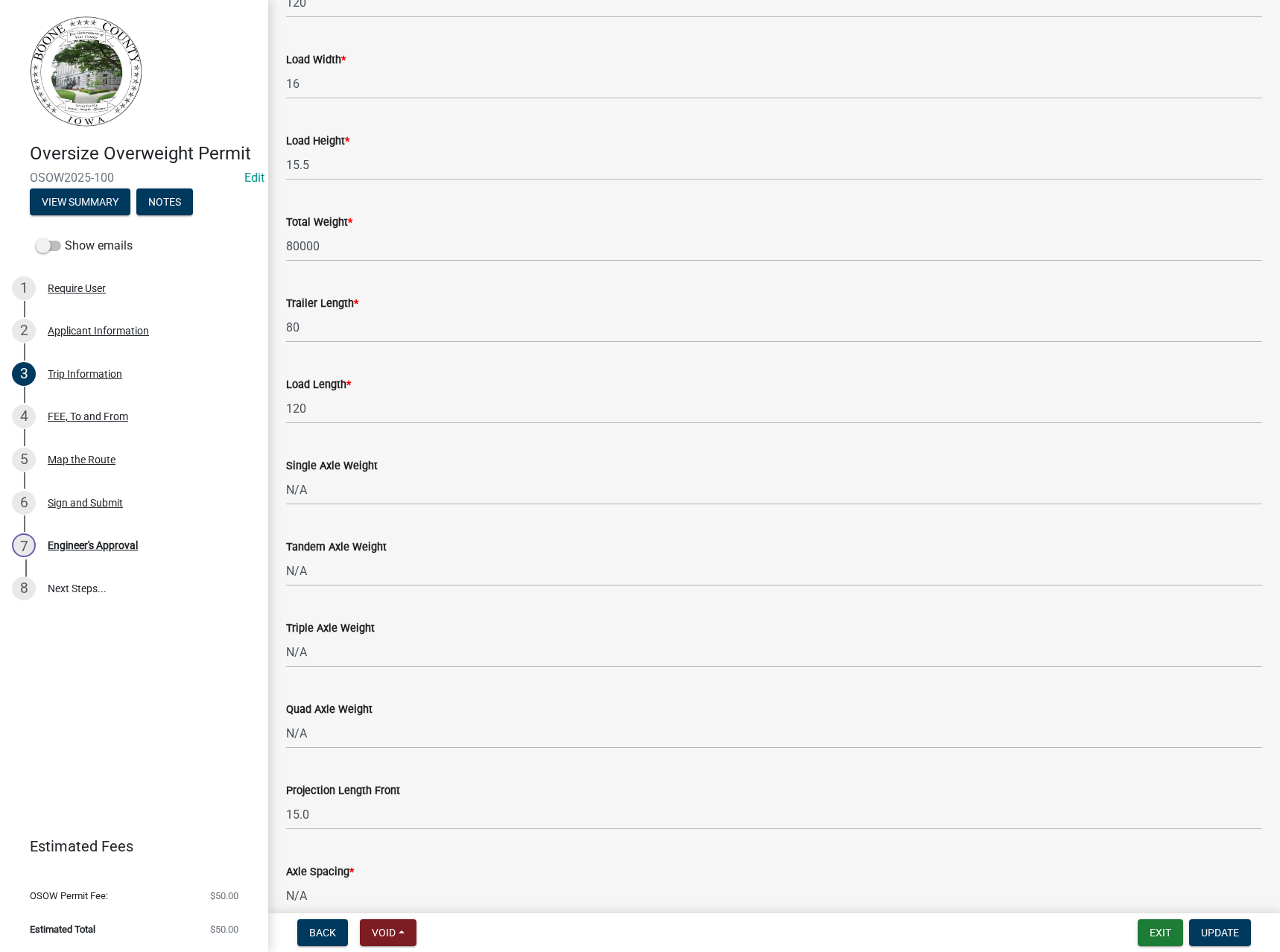
scroll to position [801, 0]
